Goal: Task Accomplishment & Management: Use online tool/utility

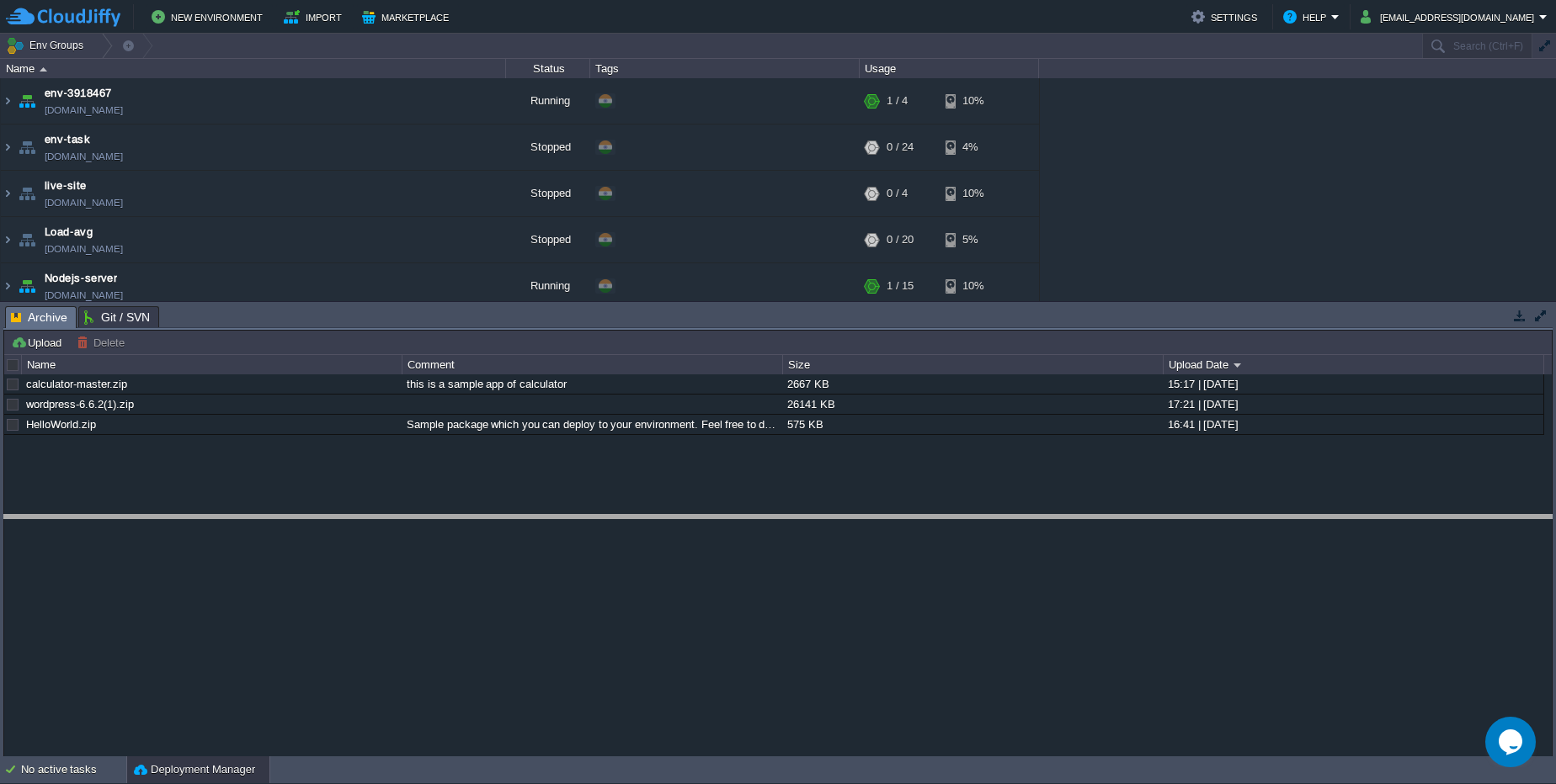
drag, startPoint x: 617, startPoint y: 306, endPoint x: 605, endPoint y: 514, distance: 208.3
click at [605, 514] on body "New Environment Import Marketplace Bonus ₹0.00 Upgrade Account Settings Help [E…" at bounding box center [778, 392] width 1556 height 784
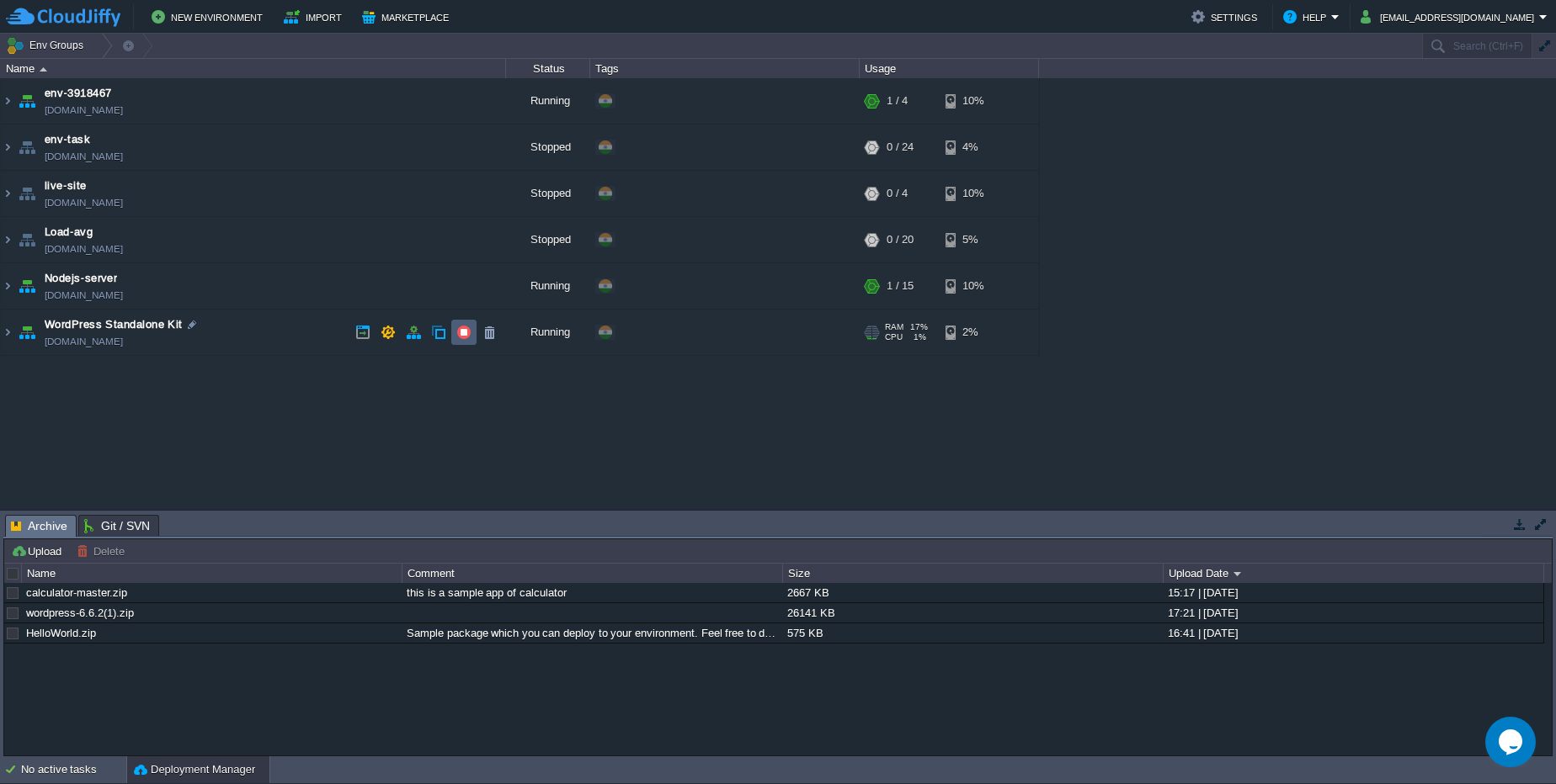
click at [455, 329] on td at bounding box center [463, 332] width 25 height 25
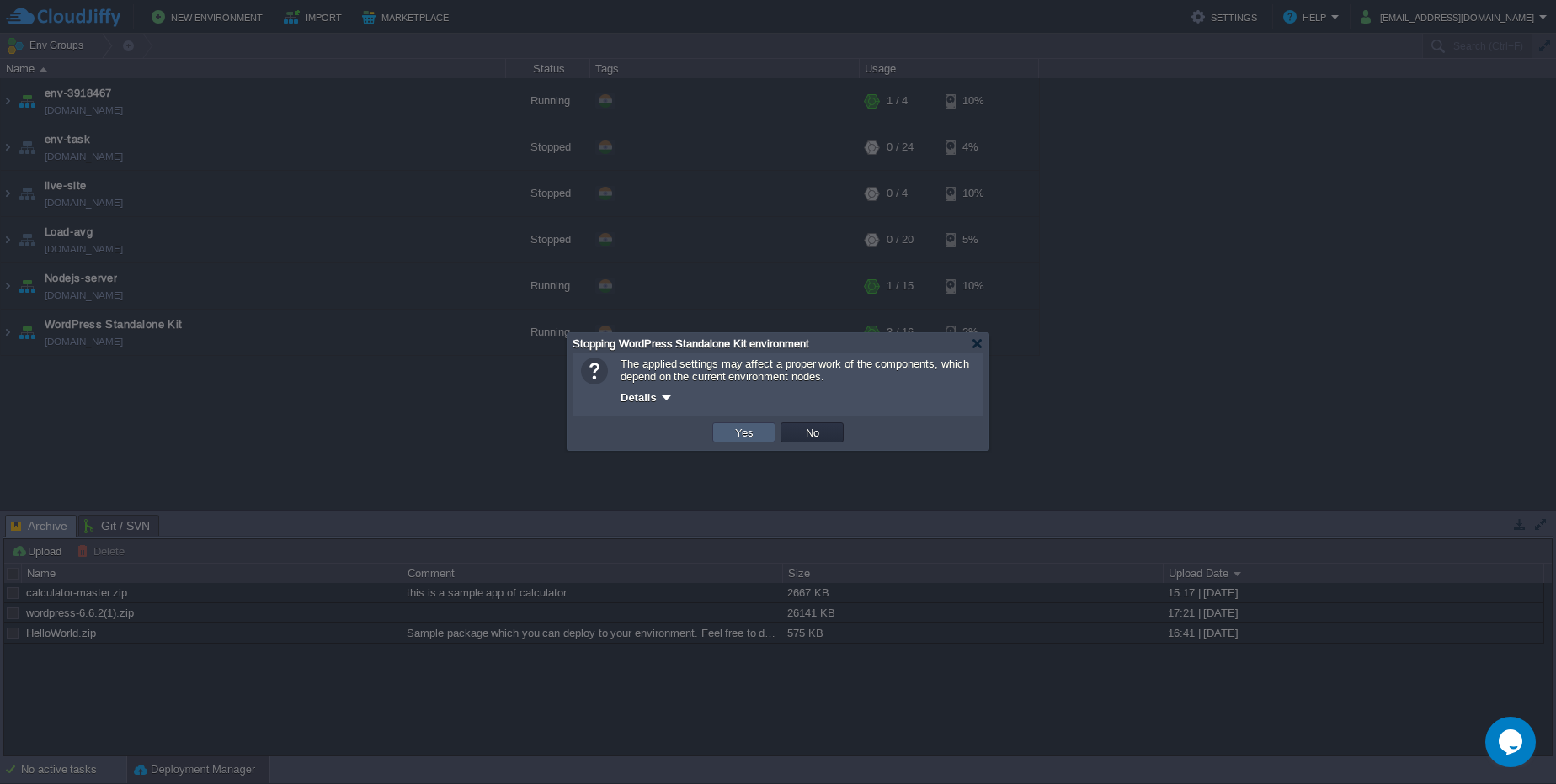
click at [727, 440] on td "Yes" at bounding box center [743, 432] width 63 height 20
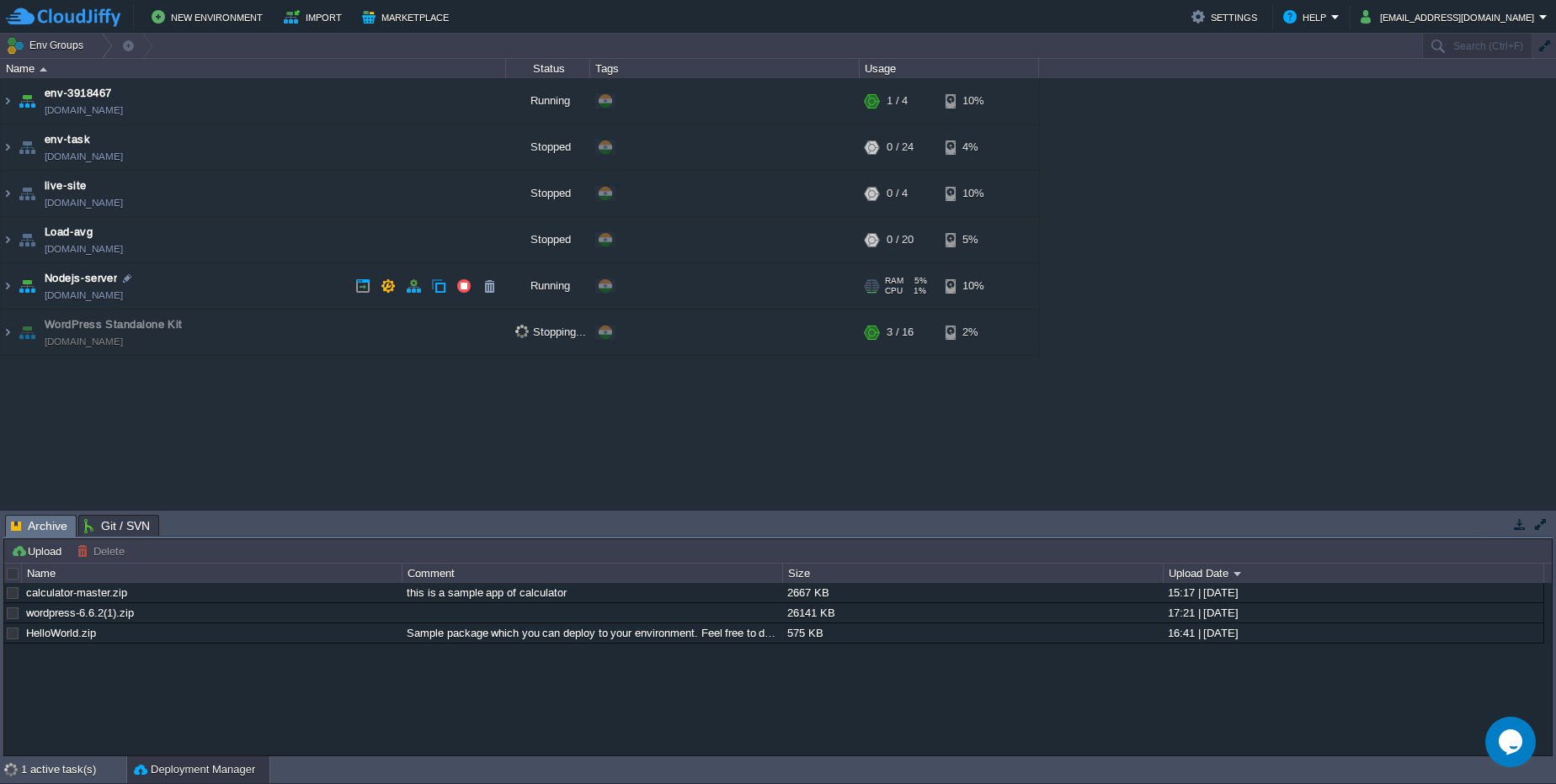
click at [123, 296] on link "nodejs-server.cloudjiffy.net" at bounding box center [84, 295] width 78 height 17
click at [101, 103] on link "env-3918467.cloudjiffy.net" at bounding box center [84, 110] width 78 height 17
click at [470, 106] on button "button" at bounding box center [464, 102] width 15 height 15
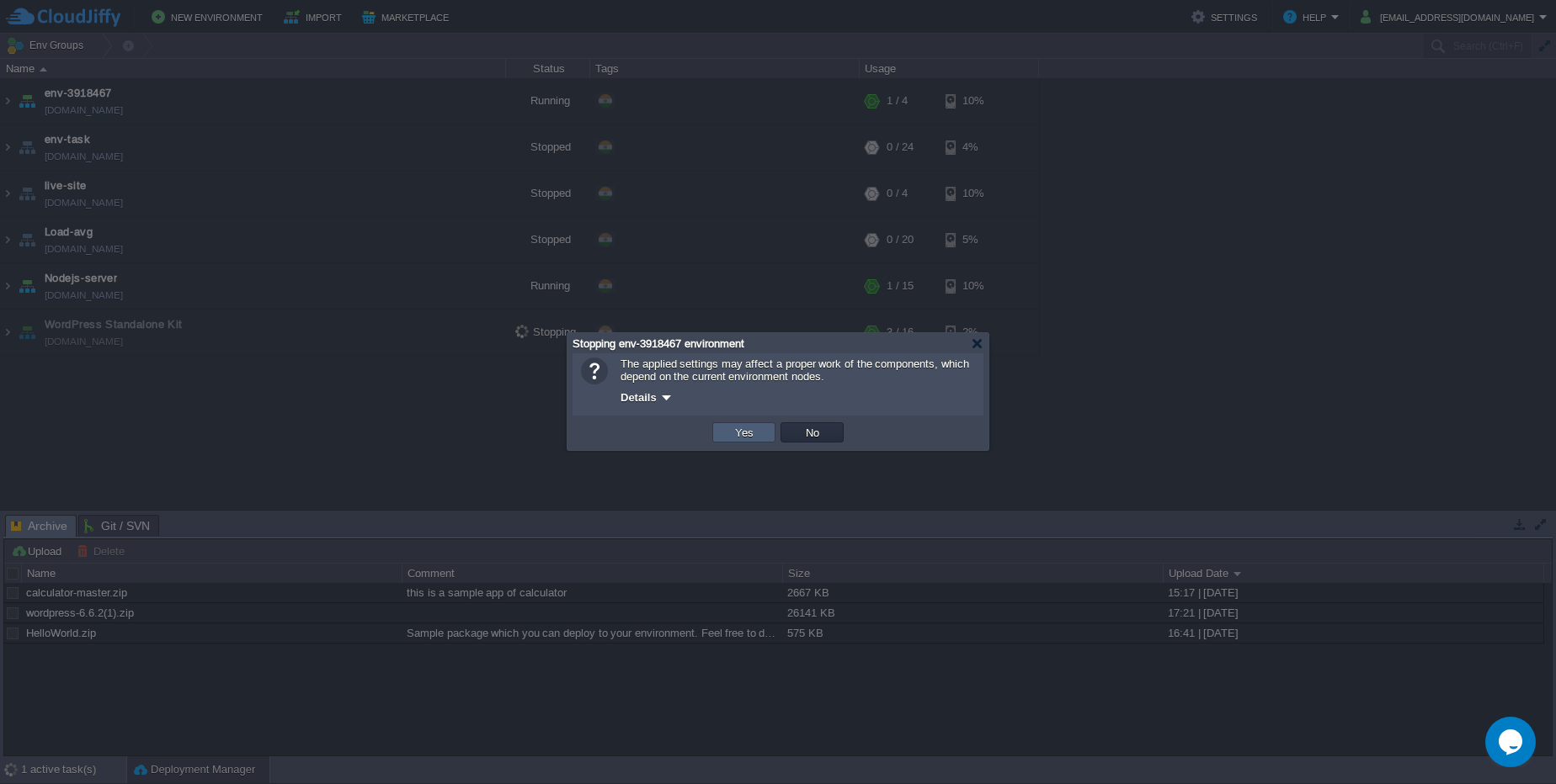
click at [728, 427] on td "Yes" at bounding box center [743, 432] width 63 height 20
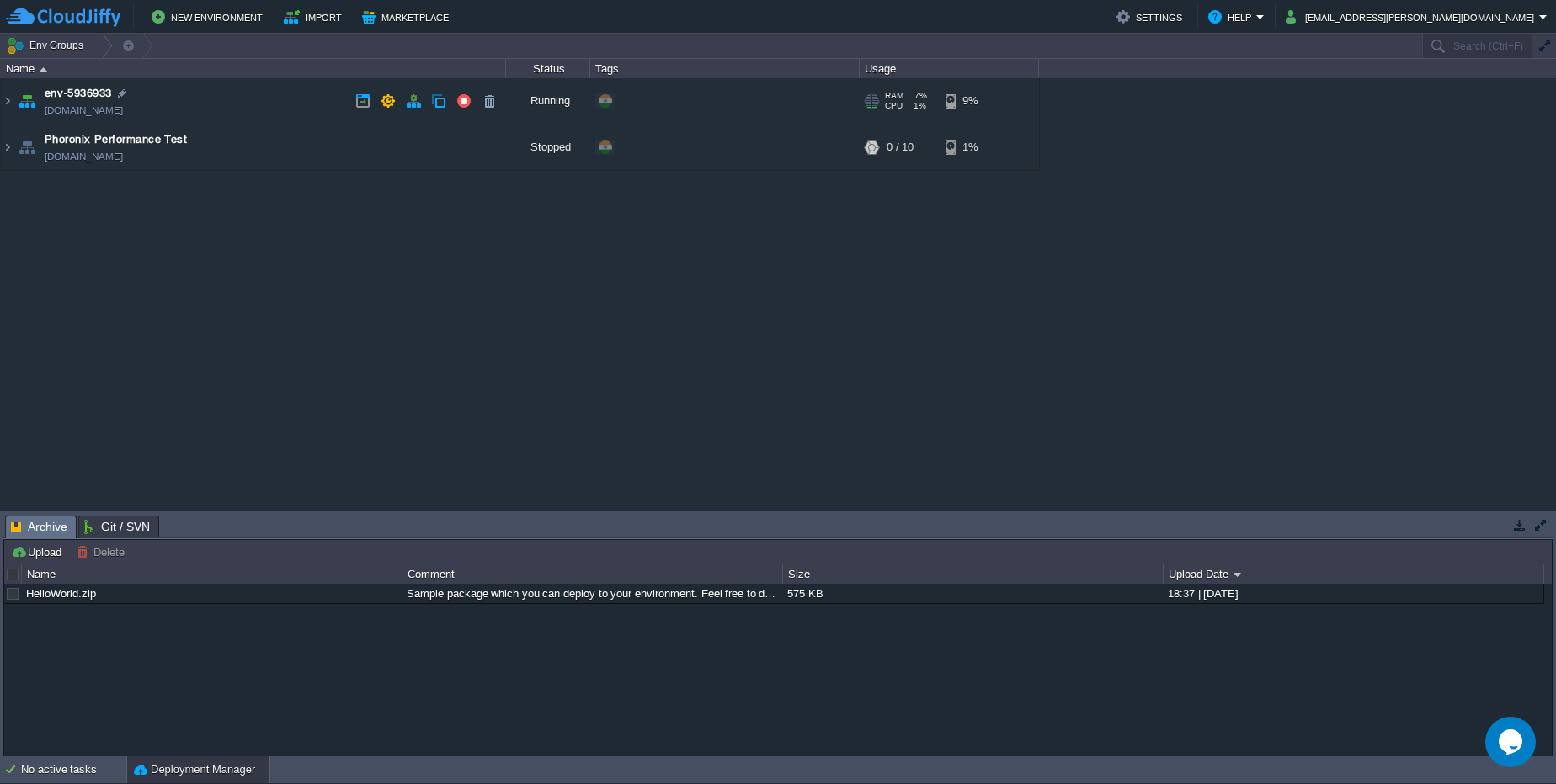
click at [123, 112] on link "[DOMAIN_NAME]" at bounding box center [84, 110] width 78 height 17
click at [210, 21] on button "New Environment" at bounding box center [209, 16] width 116 height 20
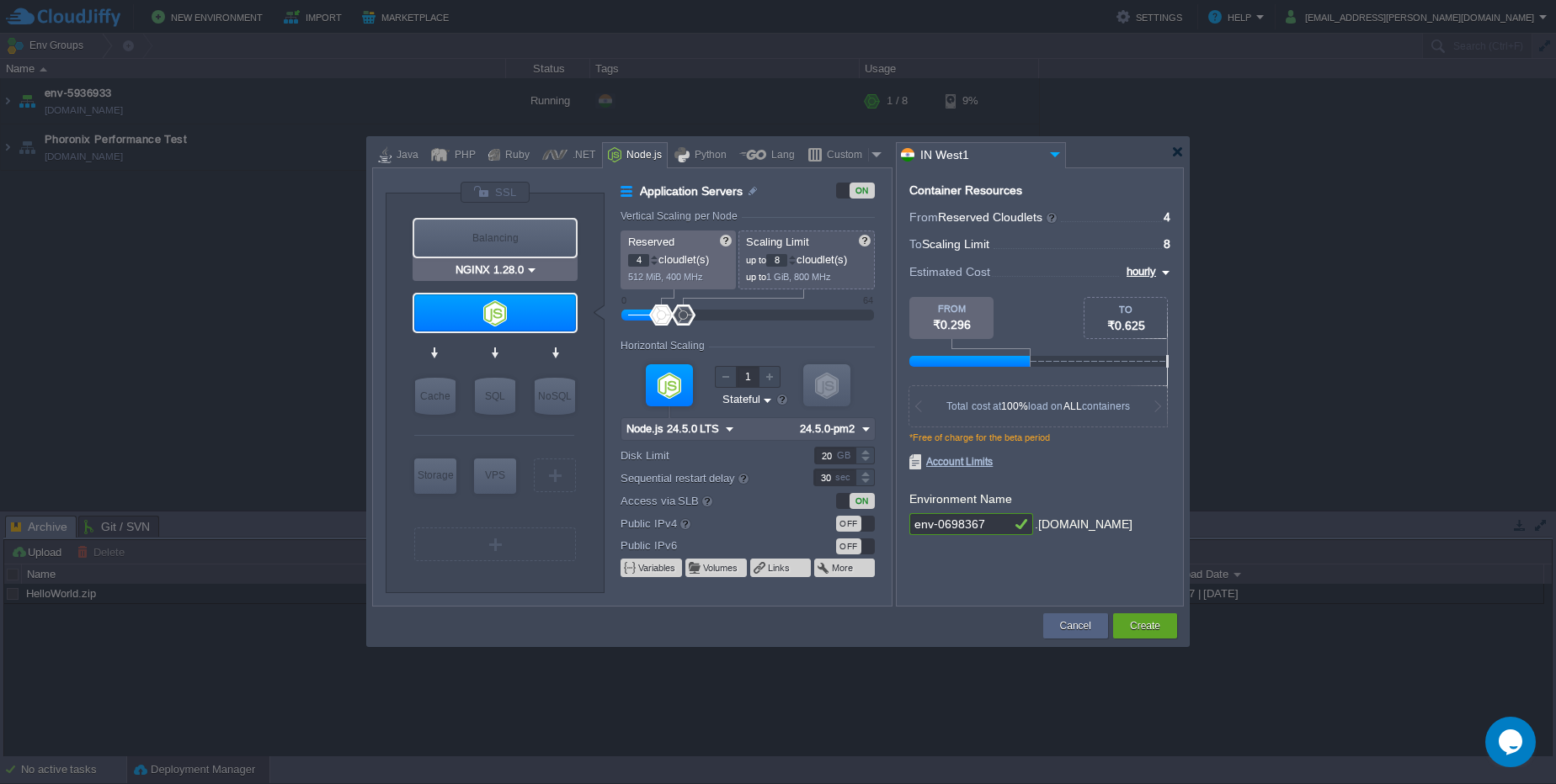
type input "Node.js 24.5.0 LTS"
drag, startPoint x: 991, startPoint y: 522, endPoint x: 915, endPoint y: 525, distance: 76.1
click at [915, 525] on input "env-0698367" at bounding box center [959, 523] width 101 height 22
type input "n"
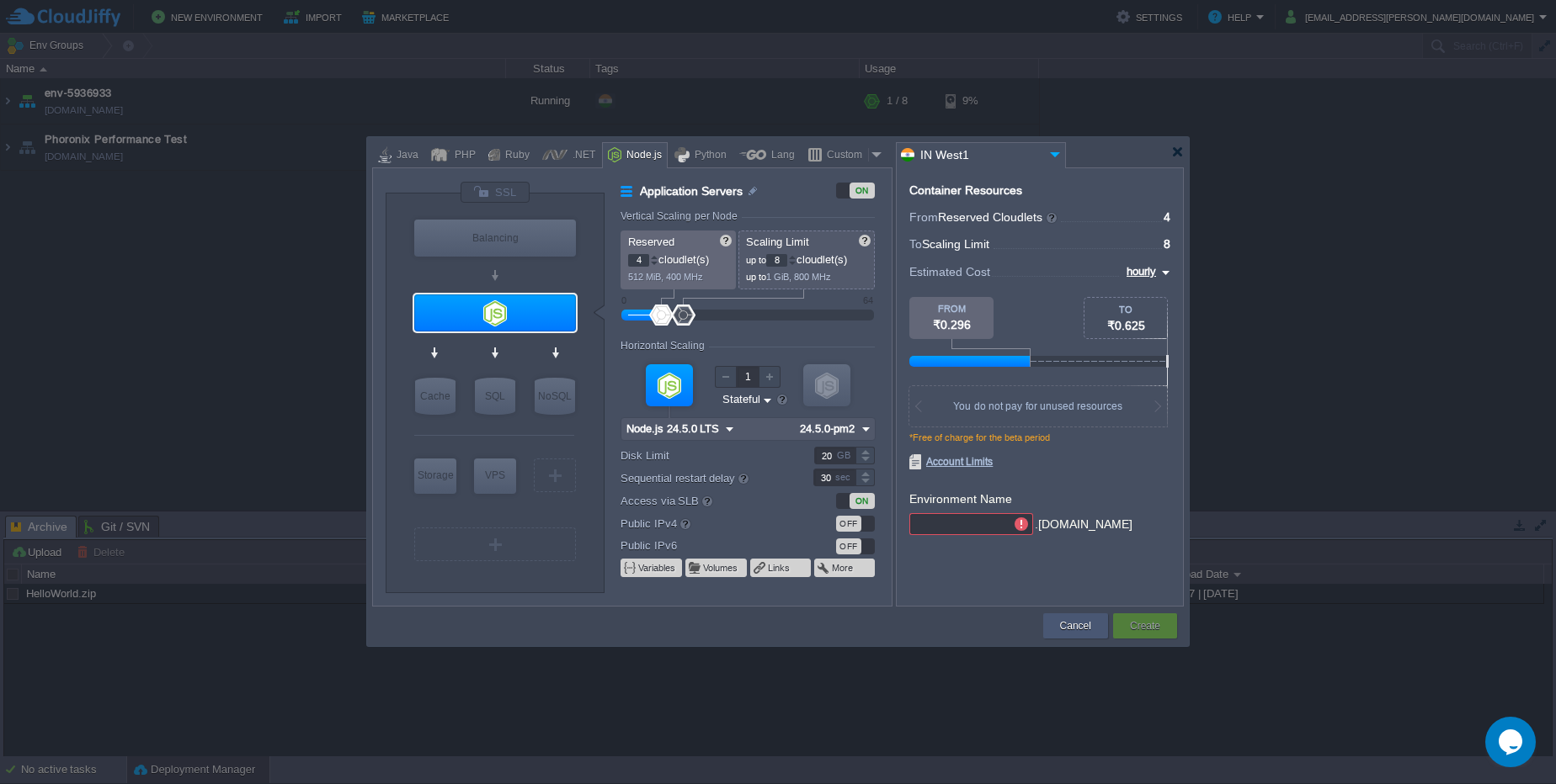
click at [1085, 631] on button "Cancel" at bounding box center [1076, 627] width 31 height 17
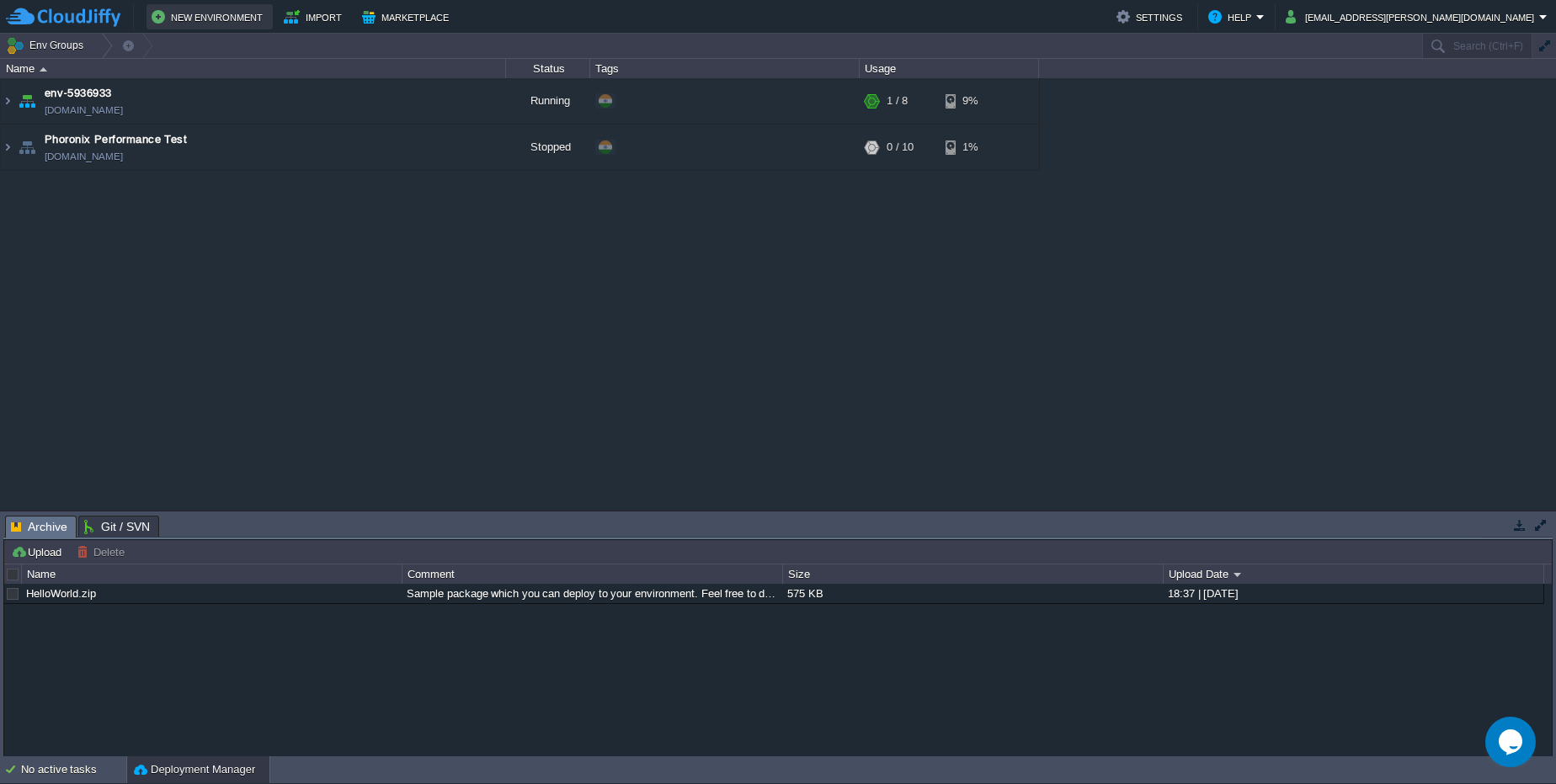
click at [241, 18] on button "New Environment" at bounding box center [209, 16] width 116 height 20
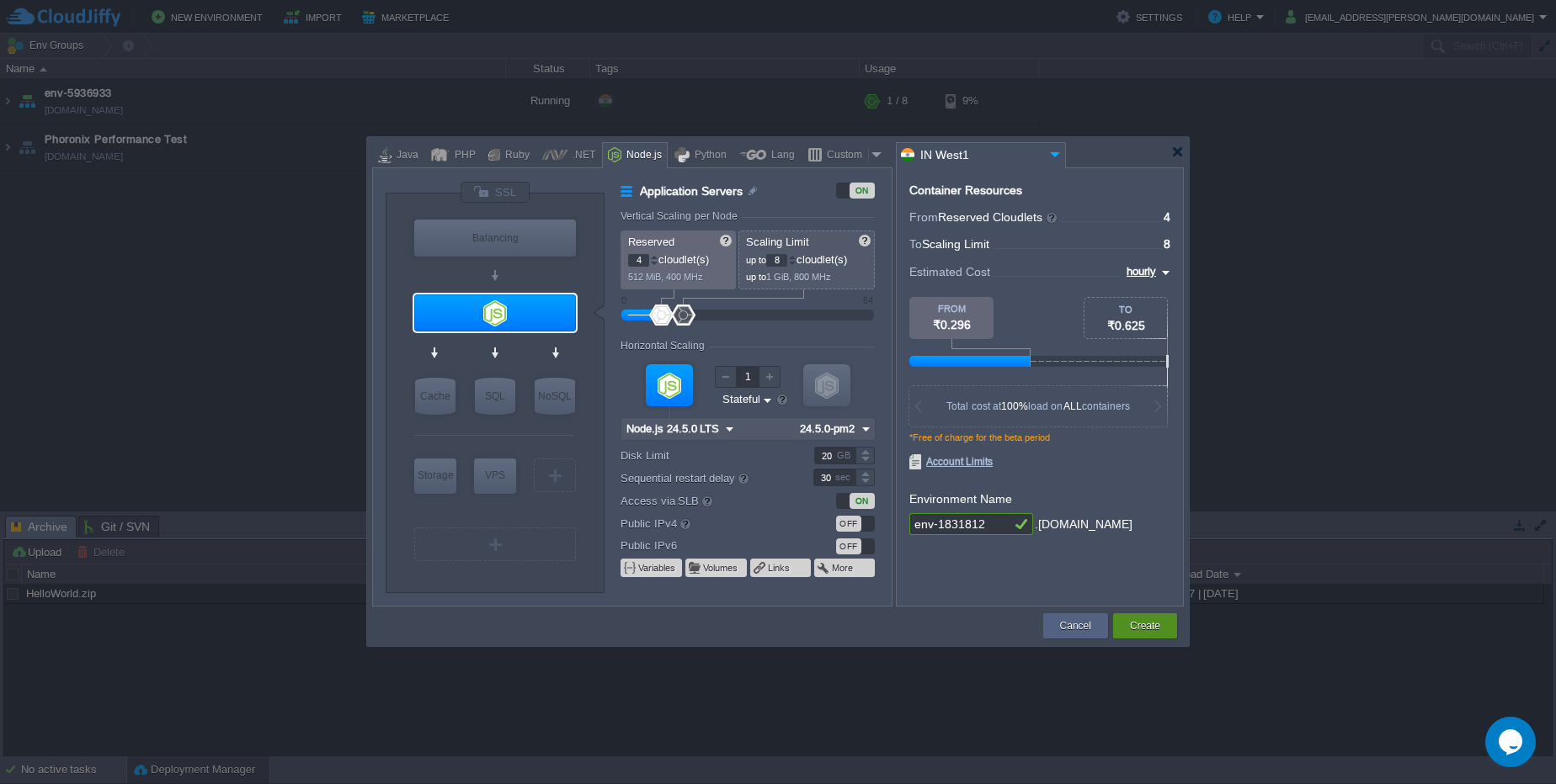
click at [1132, 636] on div "Create" at bounding box center [1144, 626] width 39 height 25
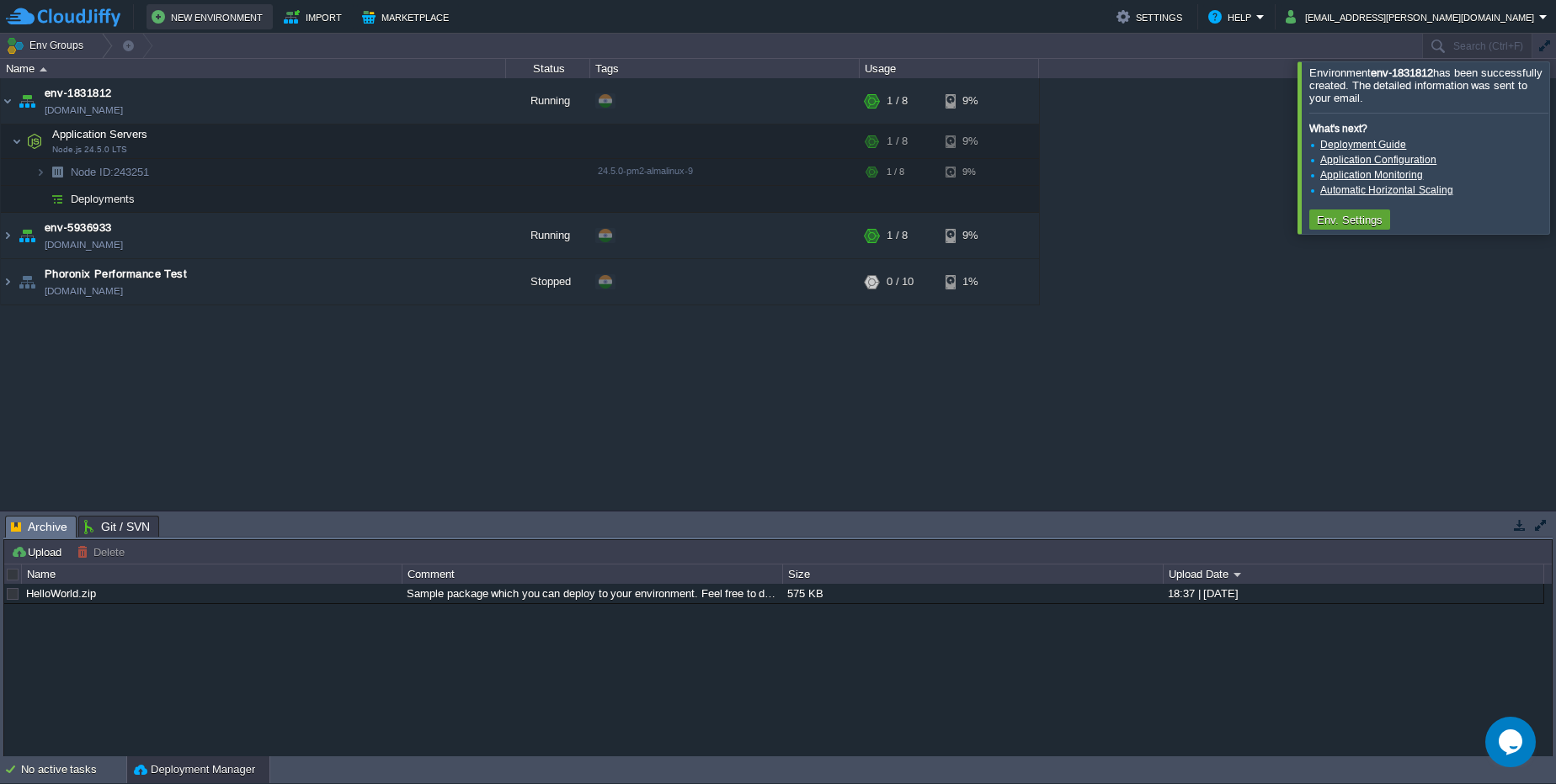
click at [223, 15] on button "New Environment" at bounding box center [209, 16] width 116 height 20
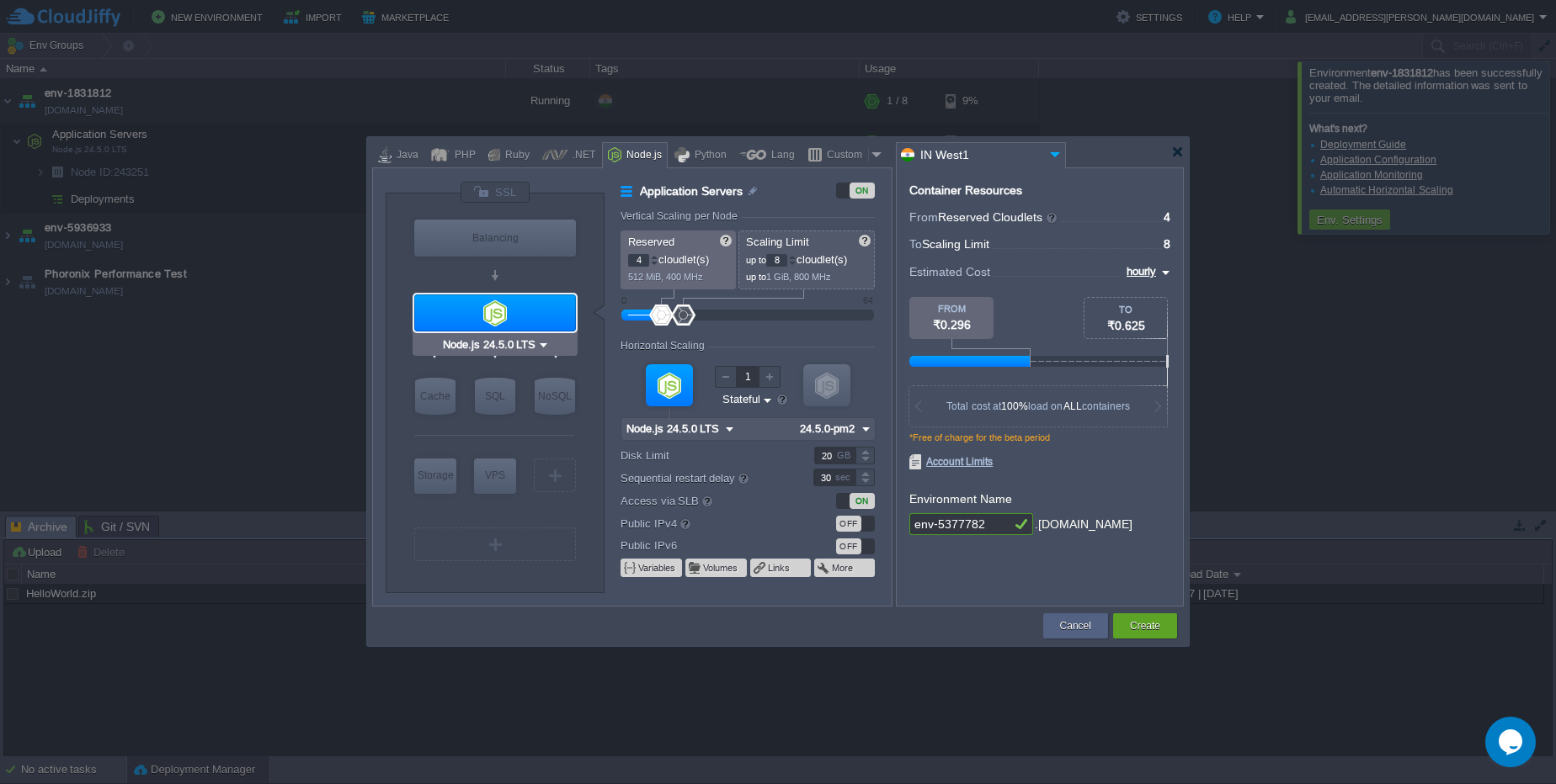
type input "NGINX 1.28.0"
click at [398, 153] on div "Java" at bounding box center [405, 155] width 27 height 25
type input "Application Servers"
type input "1"
type input "6"
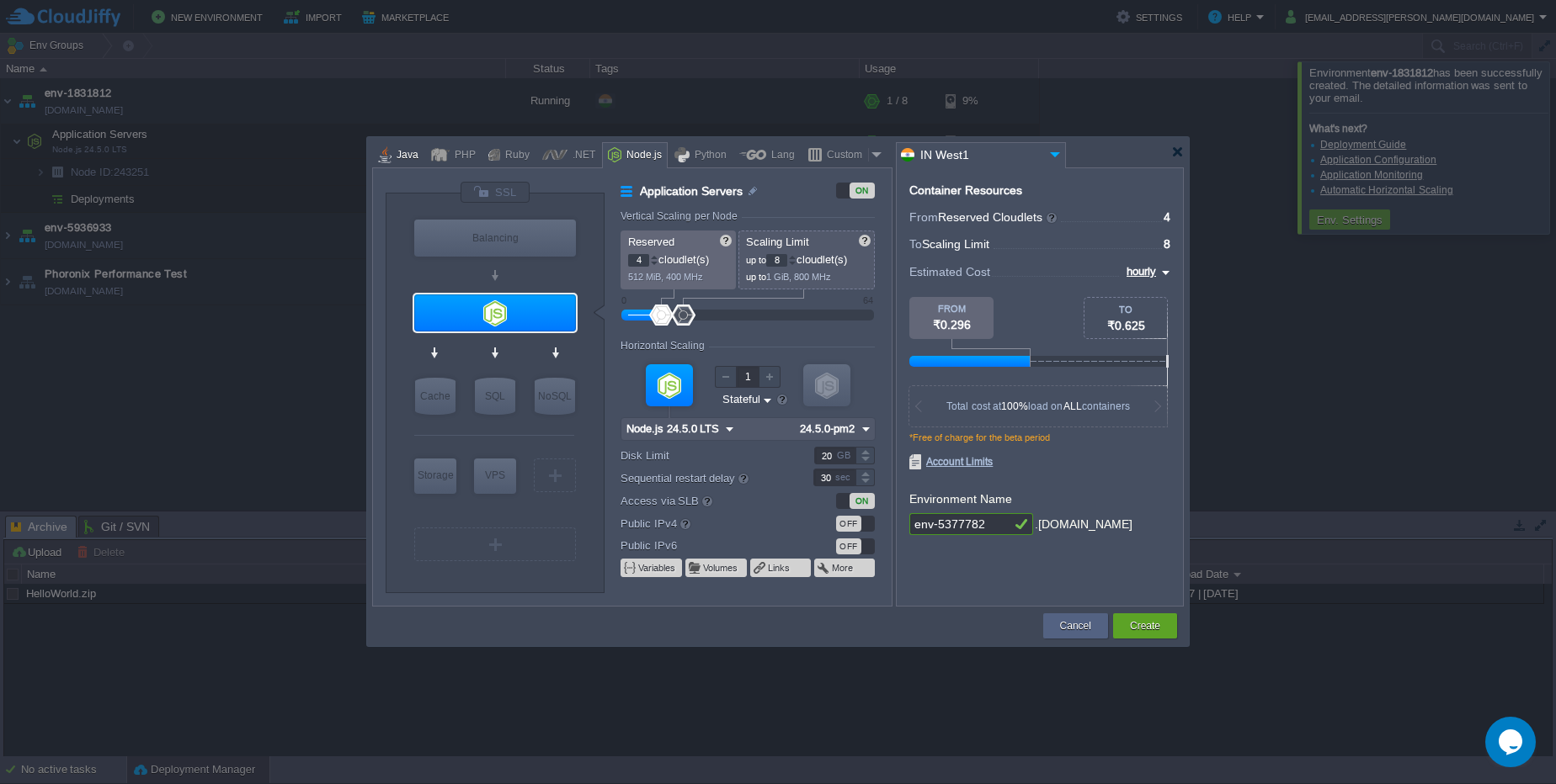
type input "Tomcat 11.0.10"
type input "Oracle OpenJDK 24"
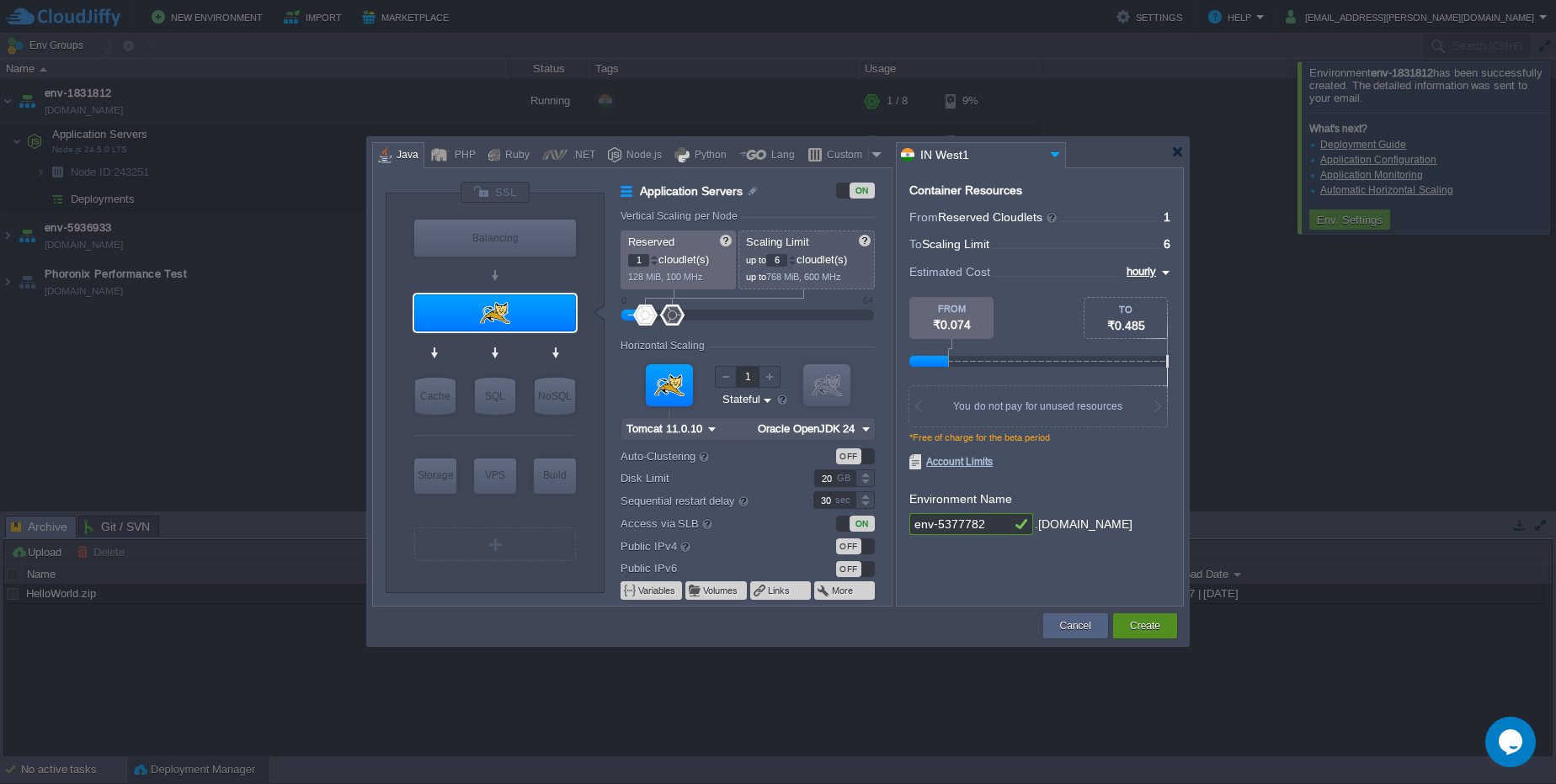
click at [1156, 627] on button "Create" at bounding box center [1144, 627] width 30 height 17
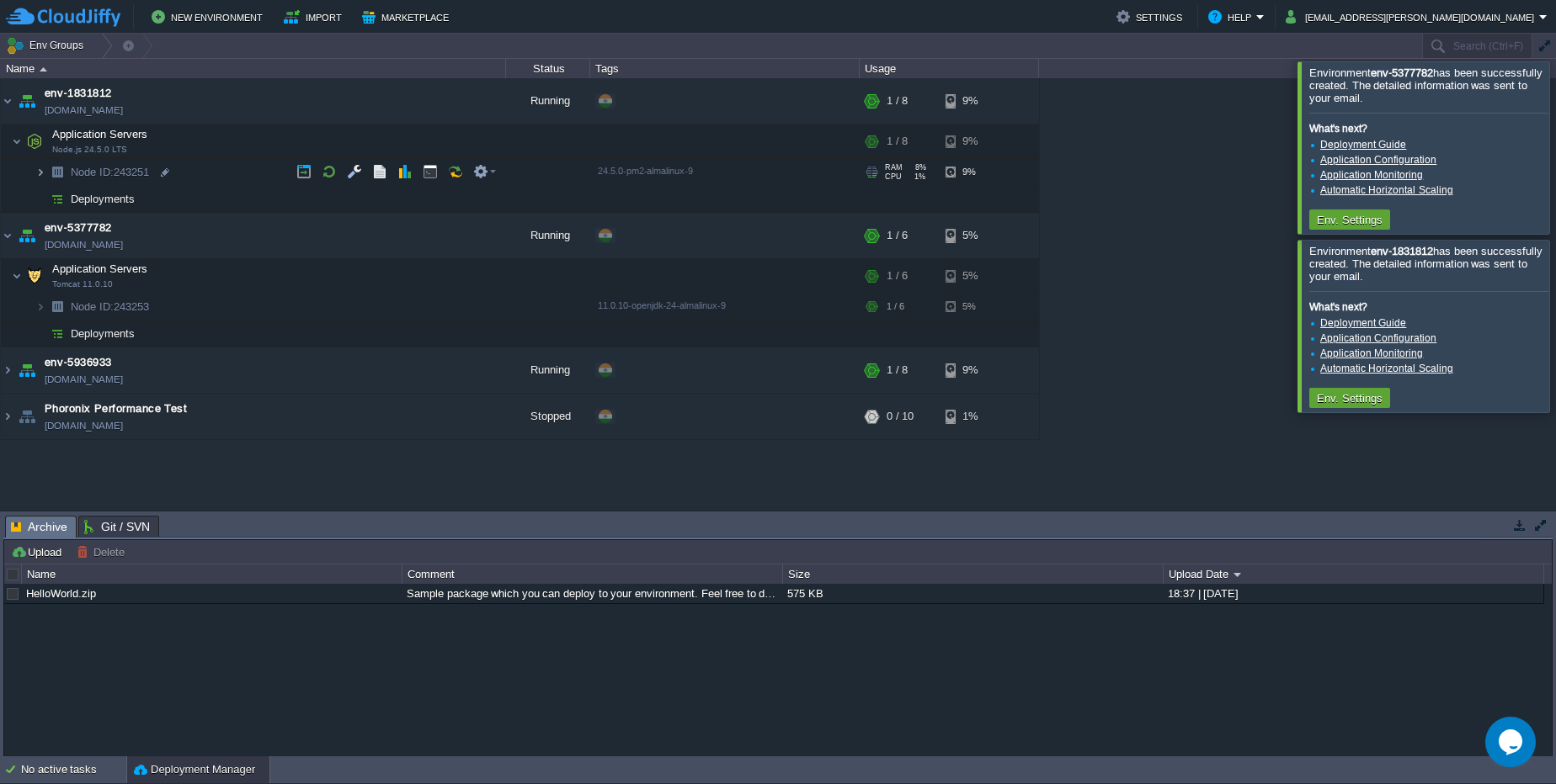
click at [38, 176] on img at bounding box center [40, 172] width 10 height 26
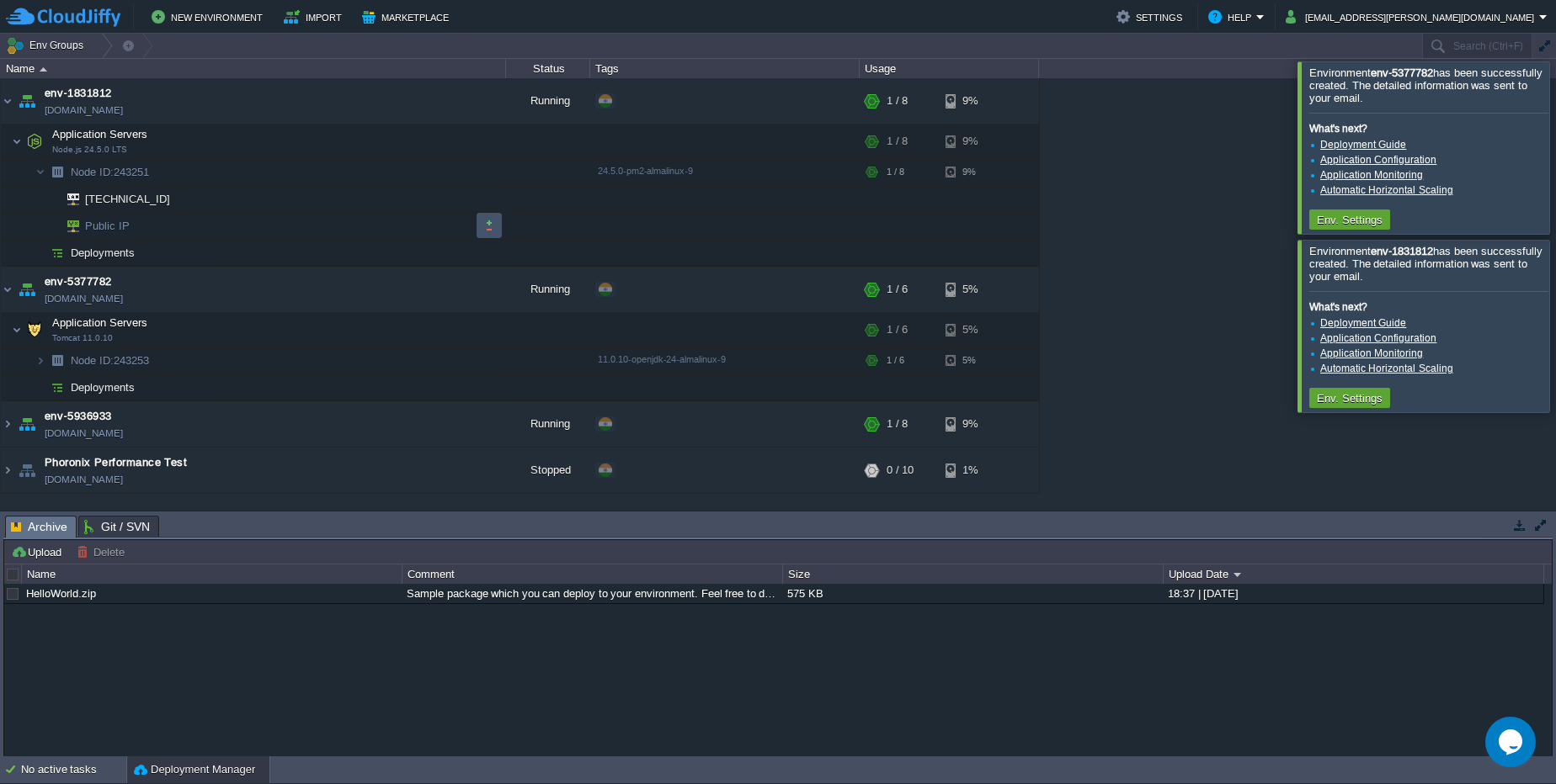
click at [493, 219] on button "button" at bounding box center [489, 225] width 15 height 15
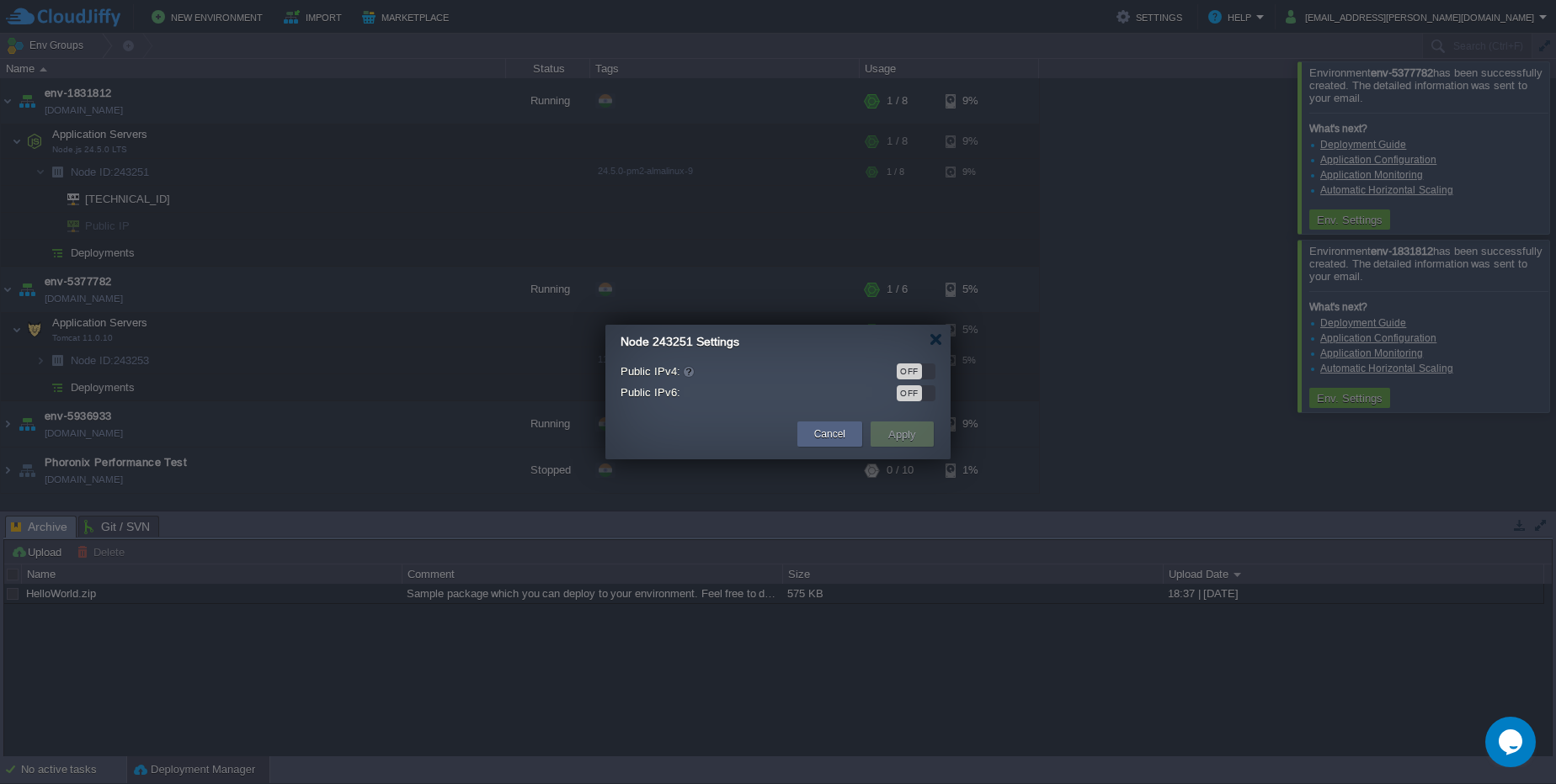
click at [911, 365] on div "OFF" at bounding box center [908, 371] width 25 height 16
click at [899, 435] on button "Apply" at bounding box center [902, 434] width 38 height 20
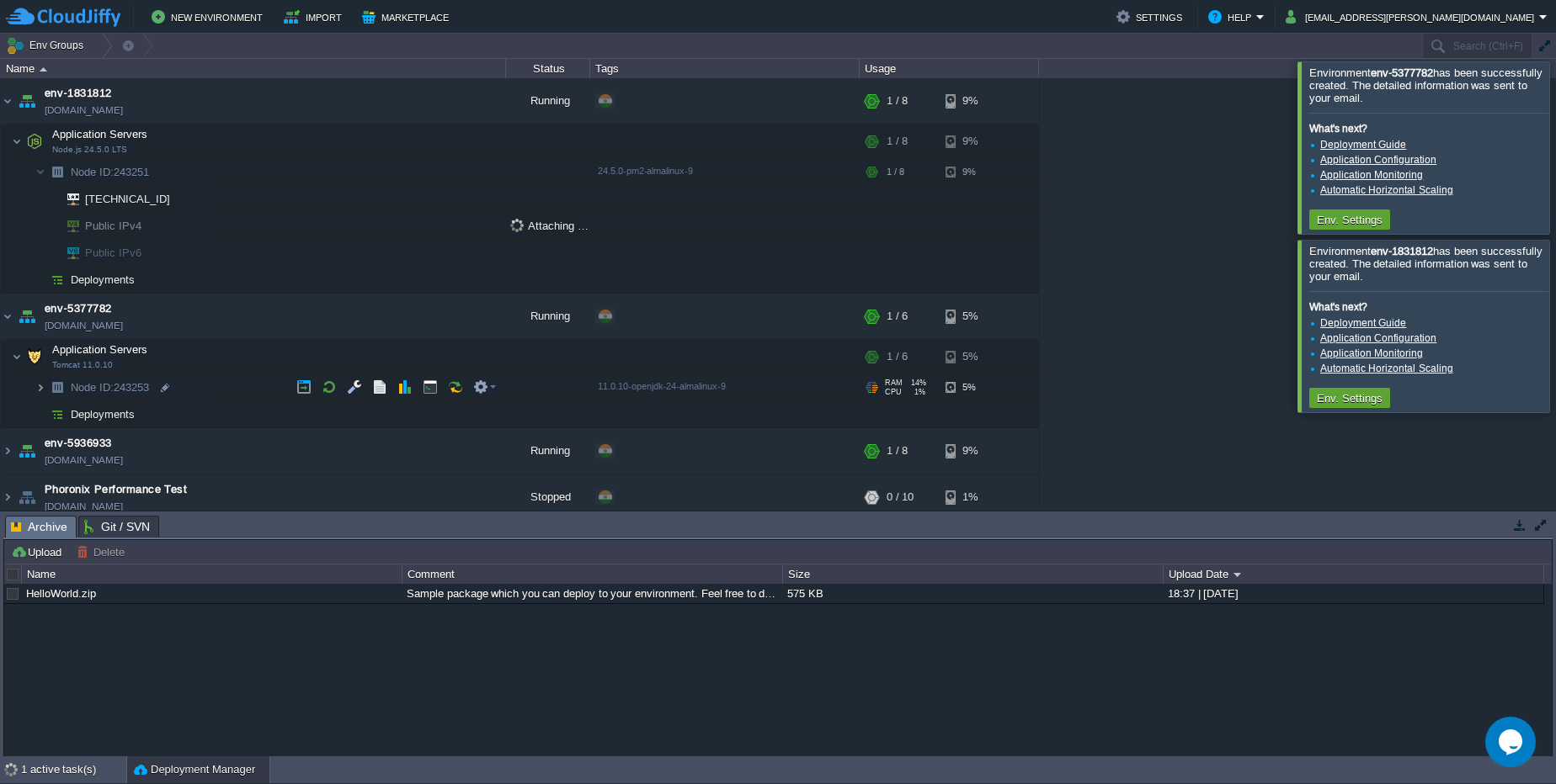
click at [40, 391] on img at bounding box center [40, 387] width 10 height 26
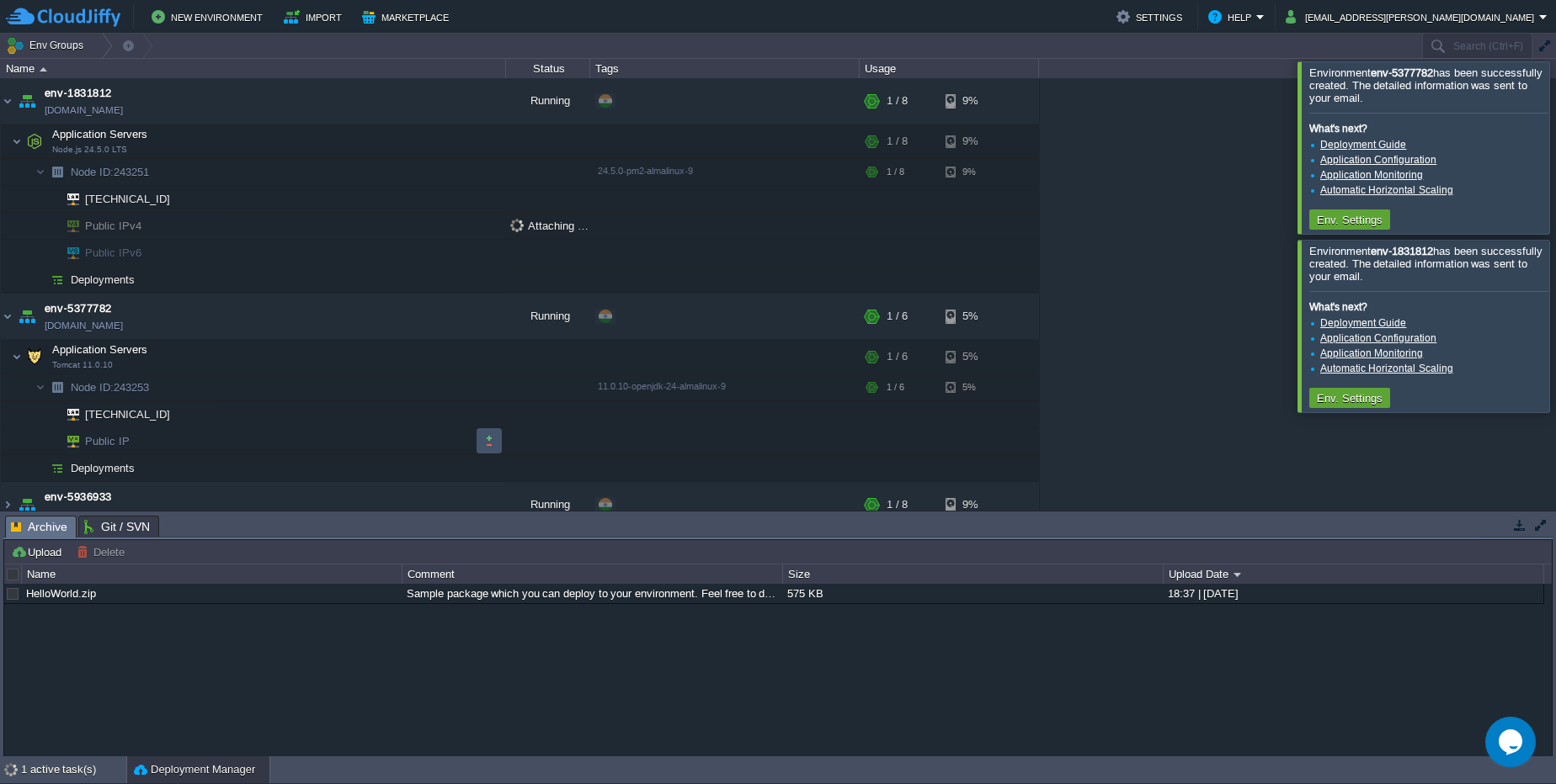
click at [486, 437] on button "button" at bounding box center [489, 441] width 15 height 15
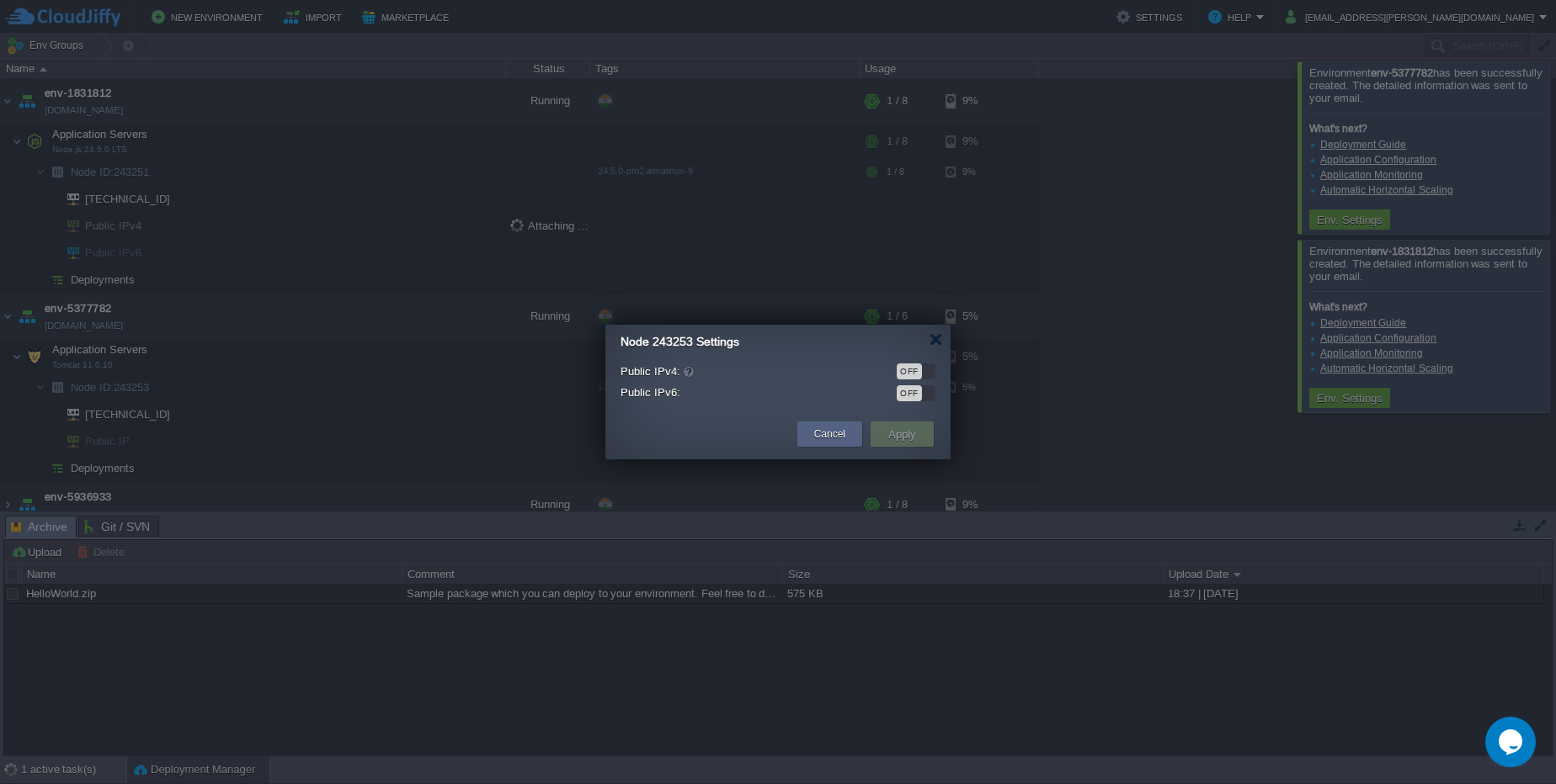
click at [914, 372] on div "OFF" at bounding box center [908, 371] width 25 height 16
click at [905, 431] on button "Apply" at bounding box center [902, 434] width 38 height 20
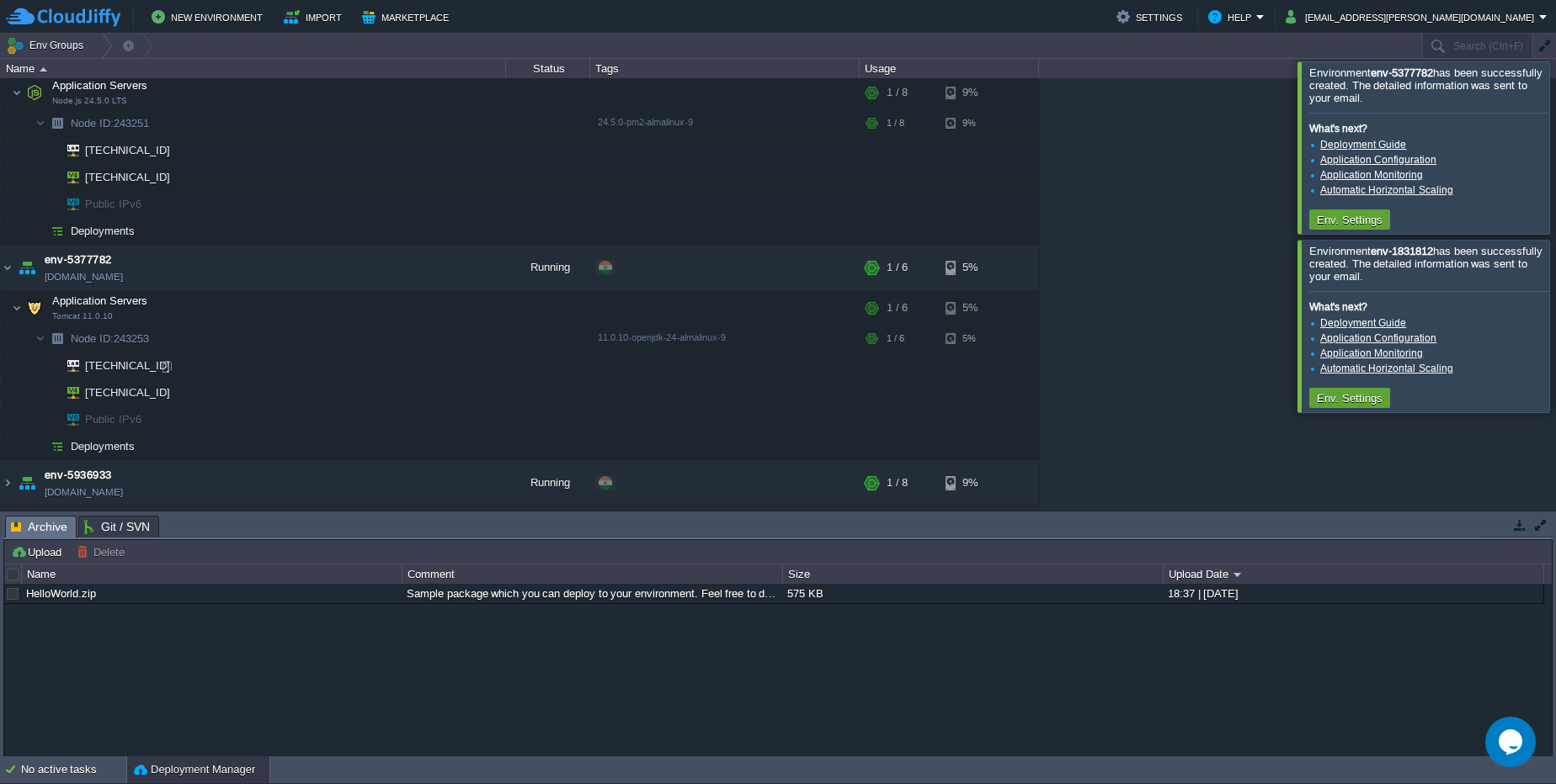
scroll to position [91, 0]
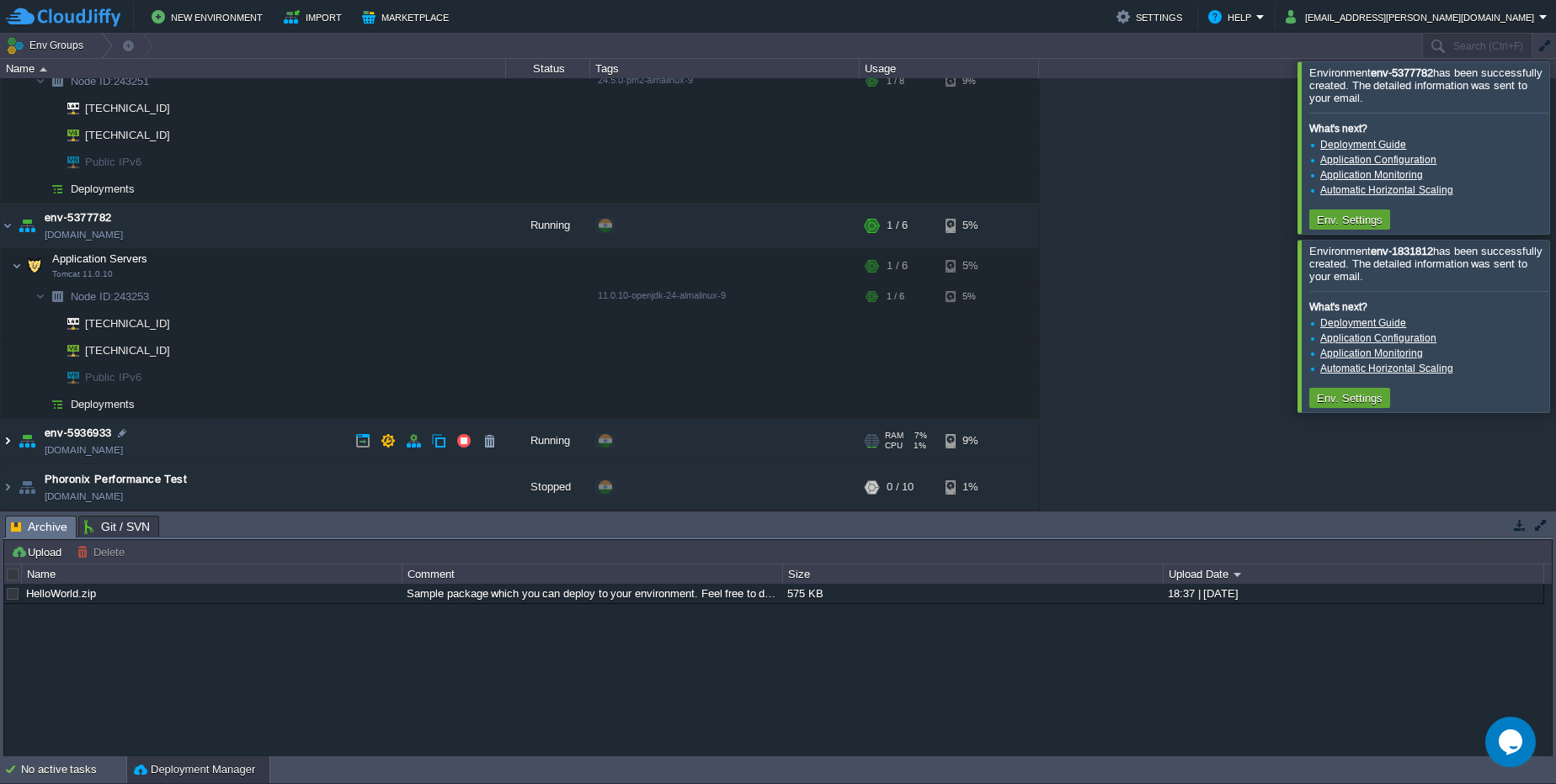
click at [2, 444] on img at bounding box center [8, 441] width 14 height 46
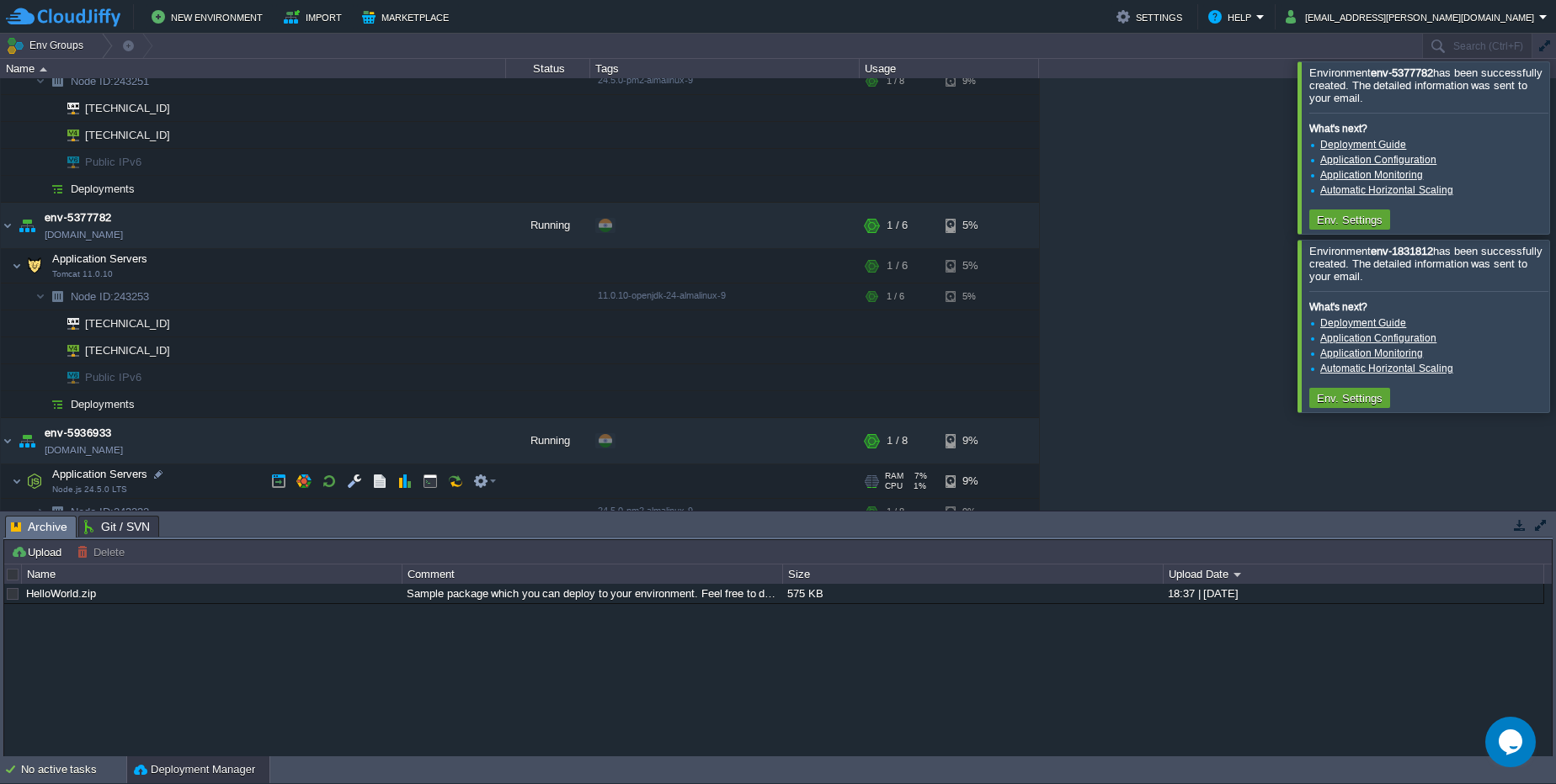
scroll to position [179, 0]
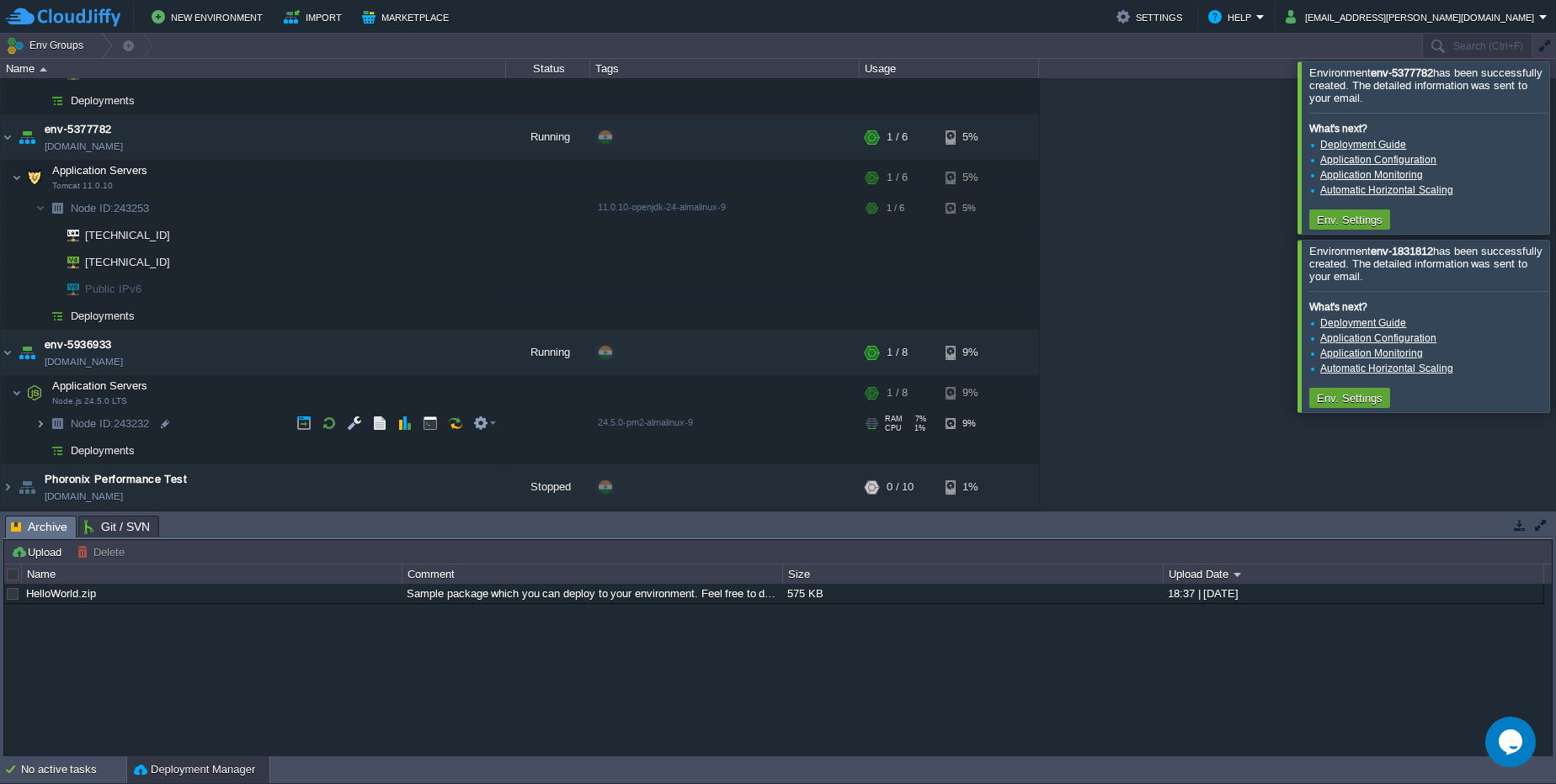
click at [43, 429] on img at bounding box center [40, 423] width 10 height 26
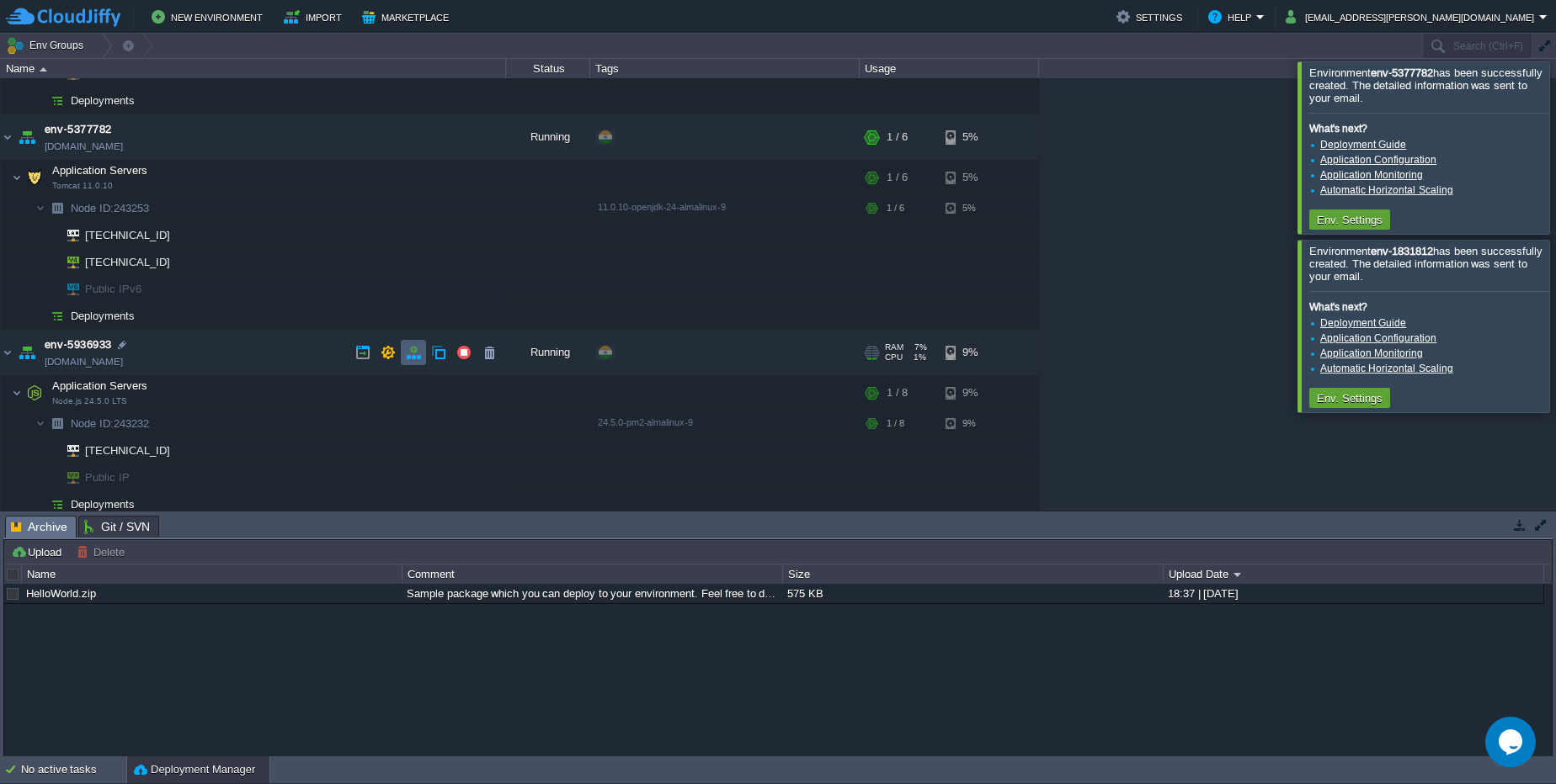
click at [406, 349] on button "button" at bounding box center [413, 353] width 15 height 15
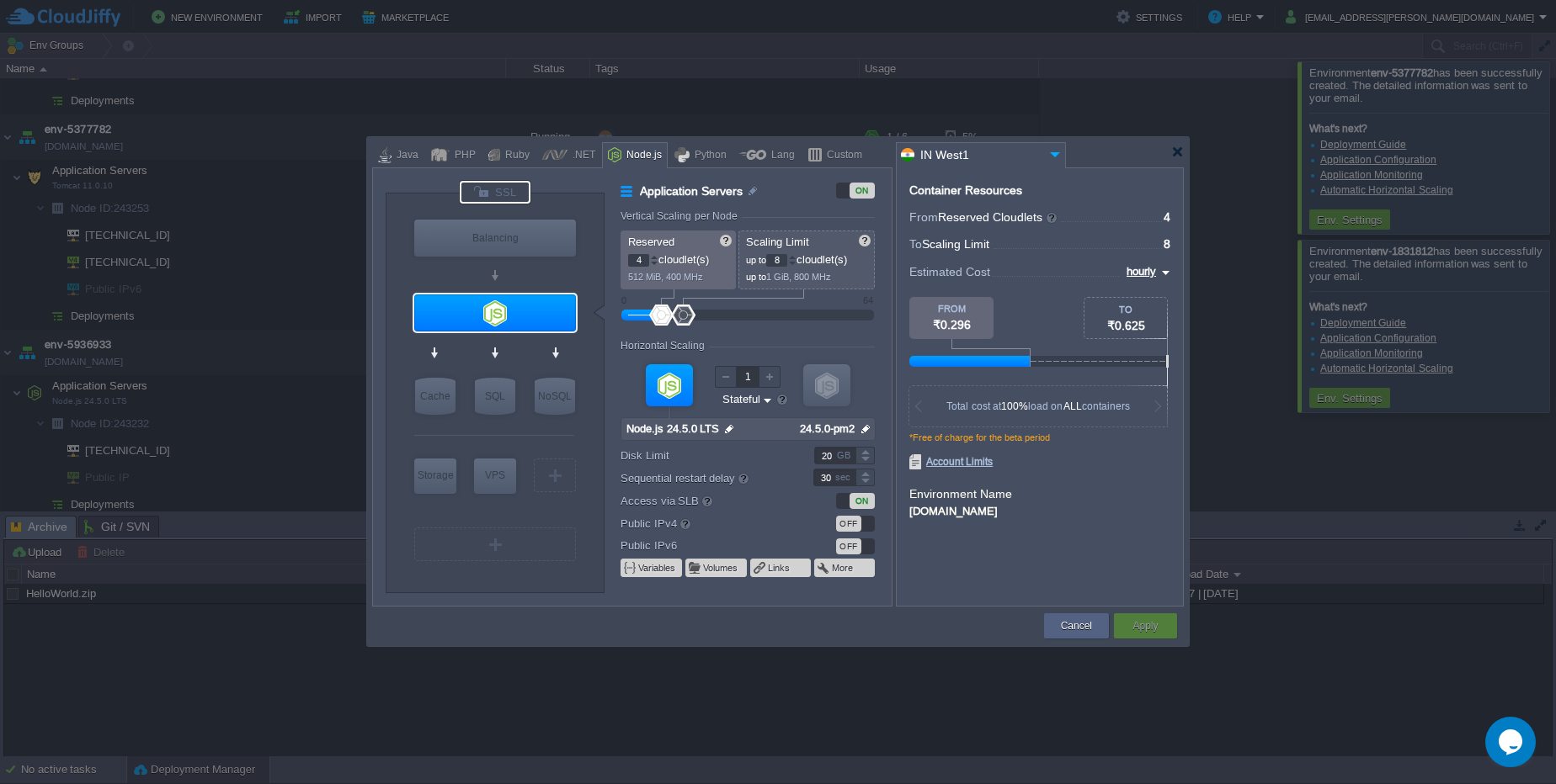
click at [499, 195] on div at bounding box center [495, 192] width 71 height 22
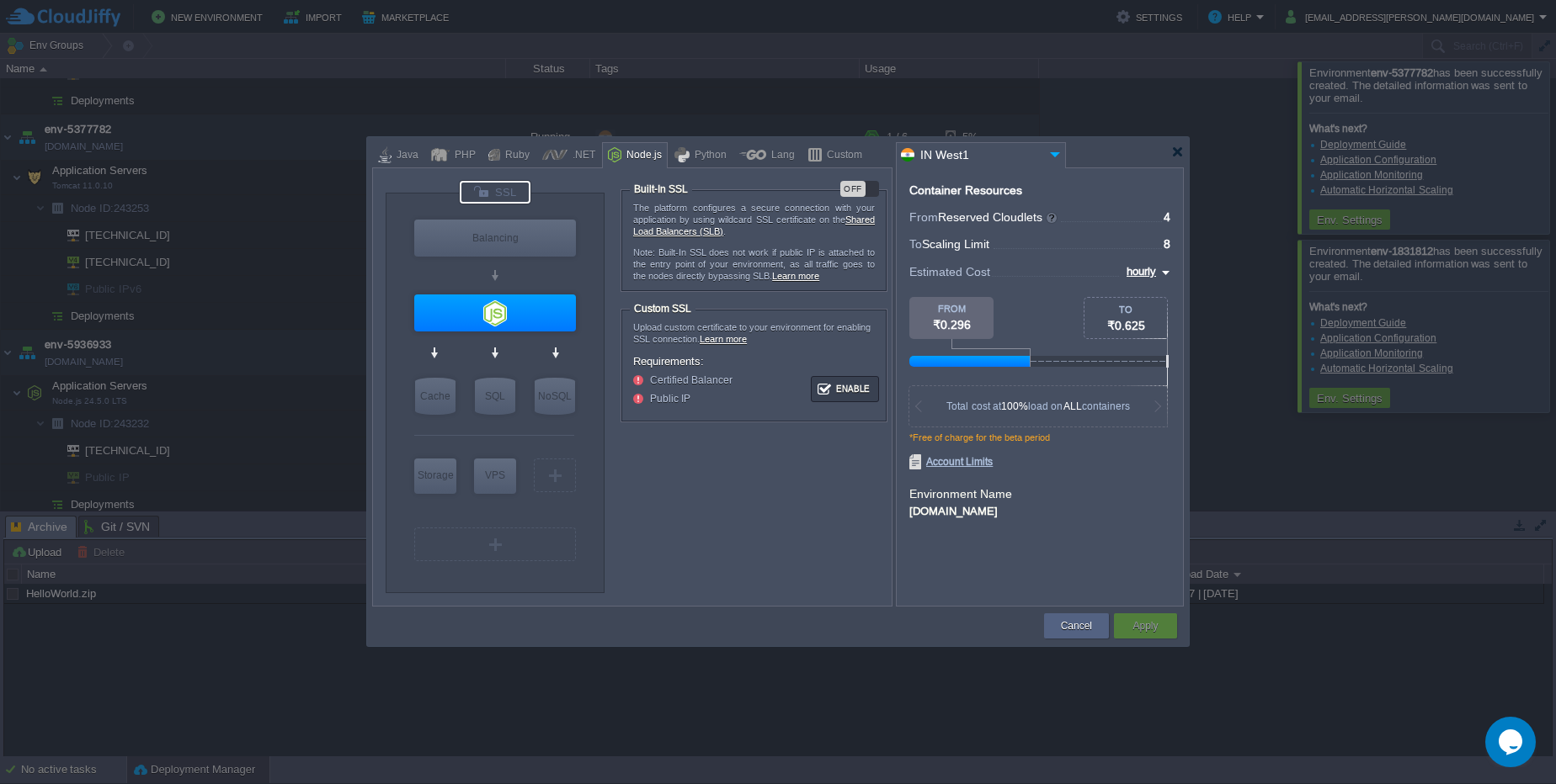
click at [844, 188] on div "OFF" at bounding box center [852, 188] width 25 height 16
click at [1129, 620] on div "Apply" at bounding box center [1145, 626] width 38 height 25
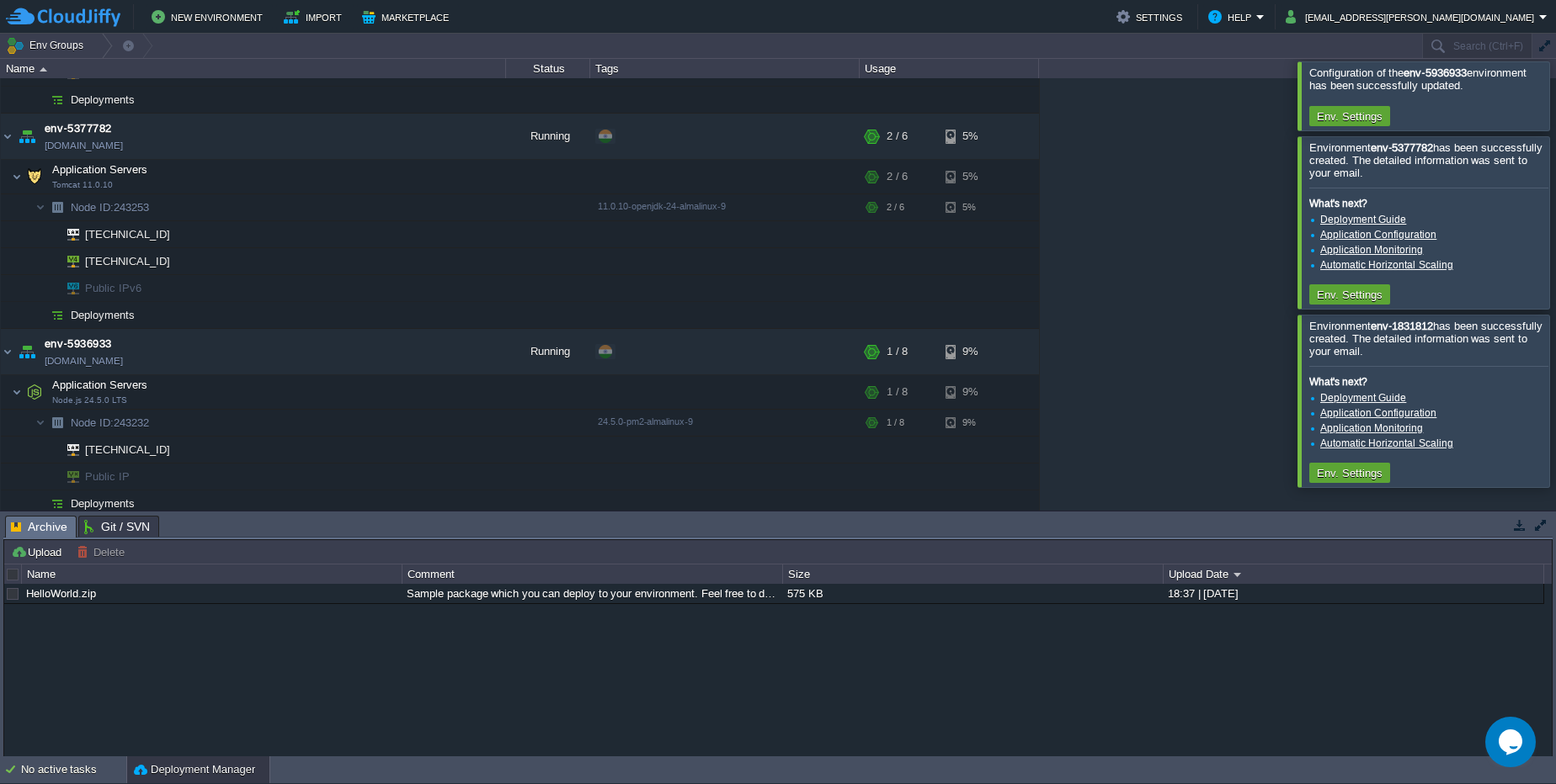
scroll to position [91, 0]
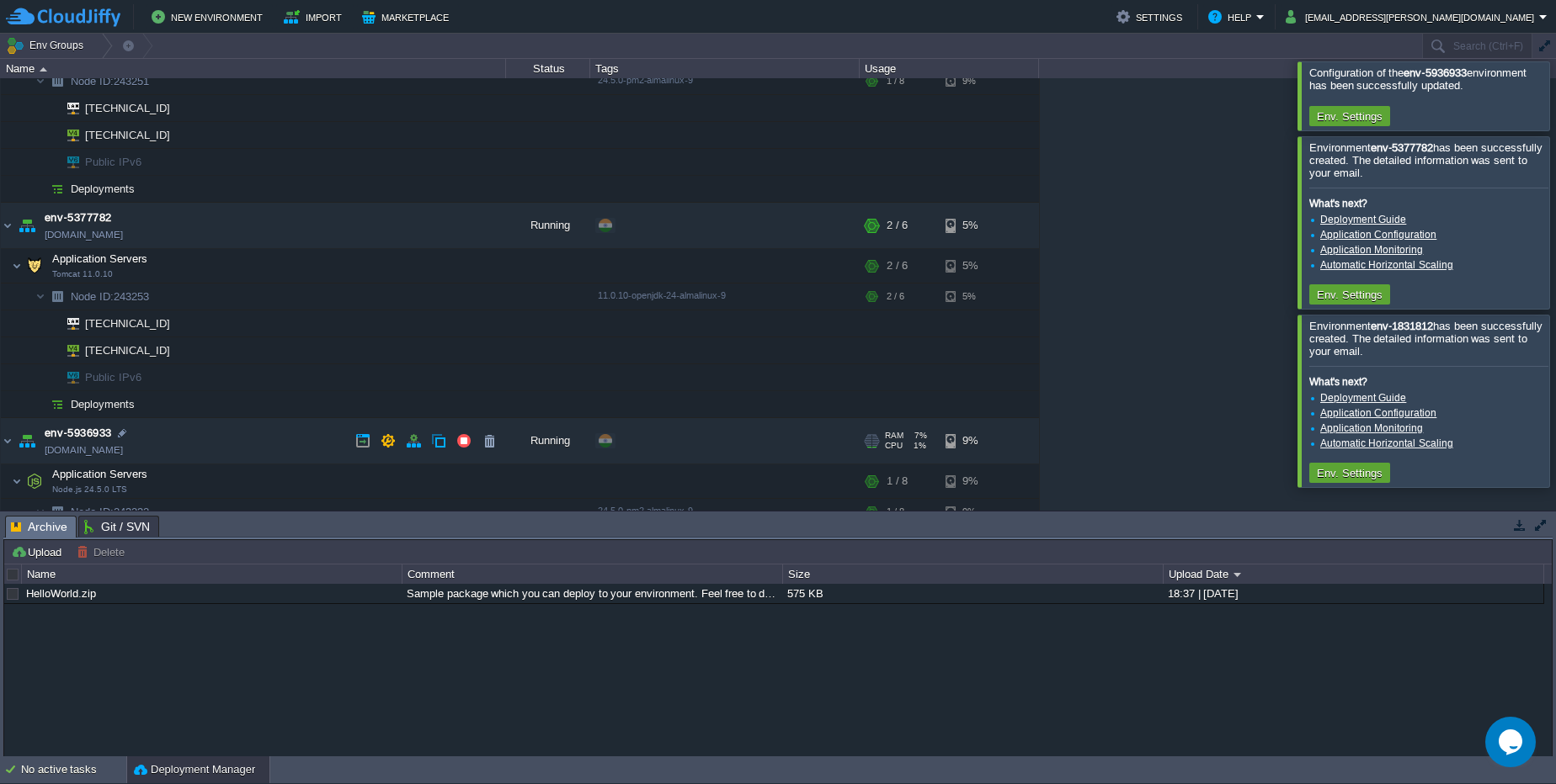
click at [114, 448] on link "[DOMAIN_NAME]" at bounding box center [84, 450] width 78 height 17
